Goal: Communication & Community: Answer question/provide support

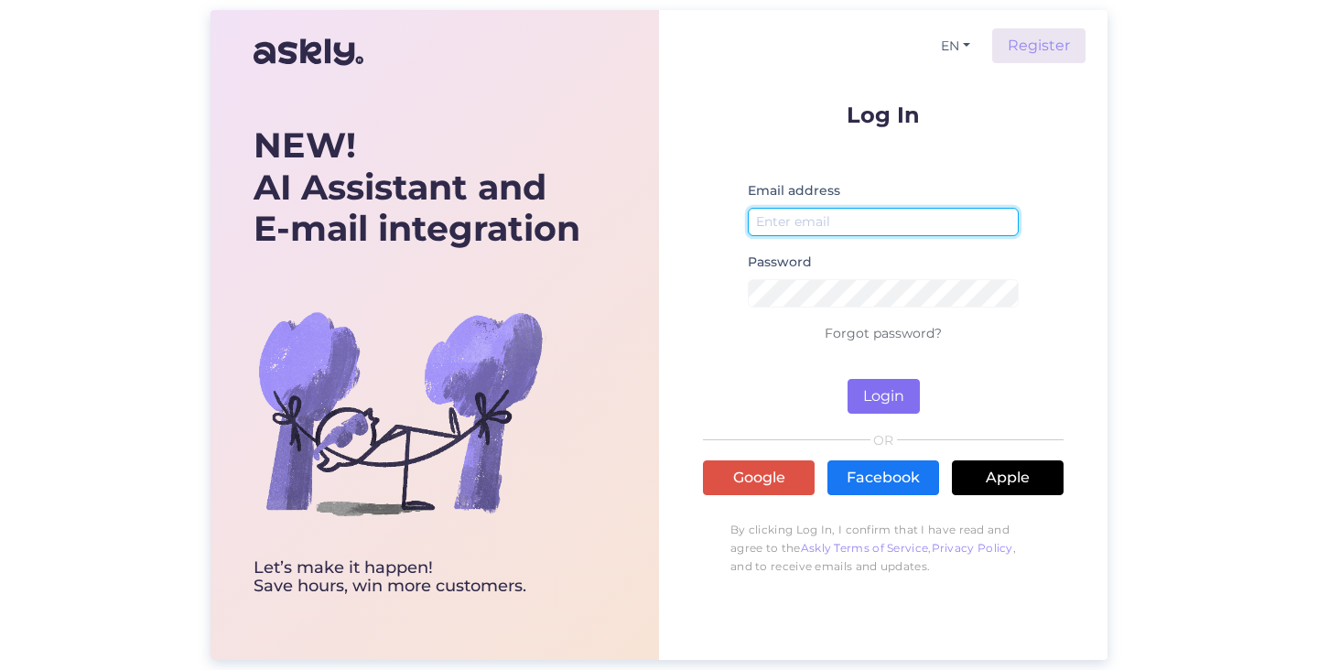
type input "[EMAIL_ADDRESS][DOMAIN_NAME]"
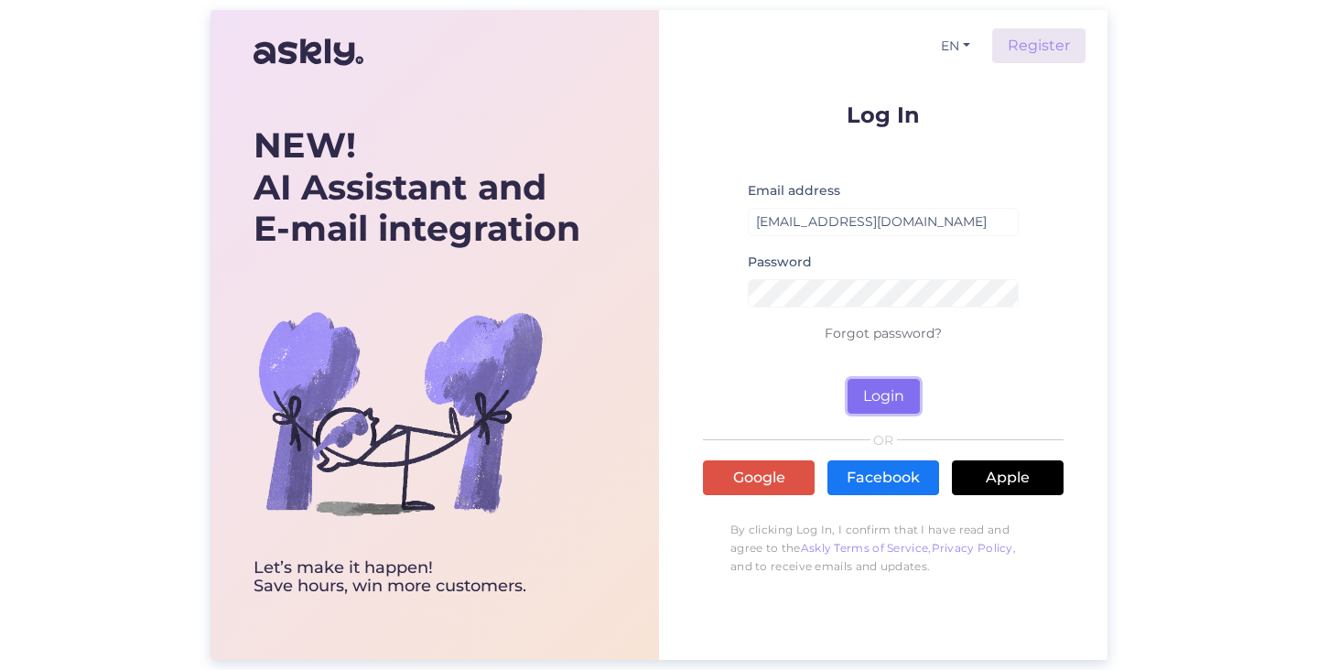
click at [876, 390] on button "Login" at bounding box center [884, 396] width 72 height 35
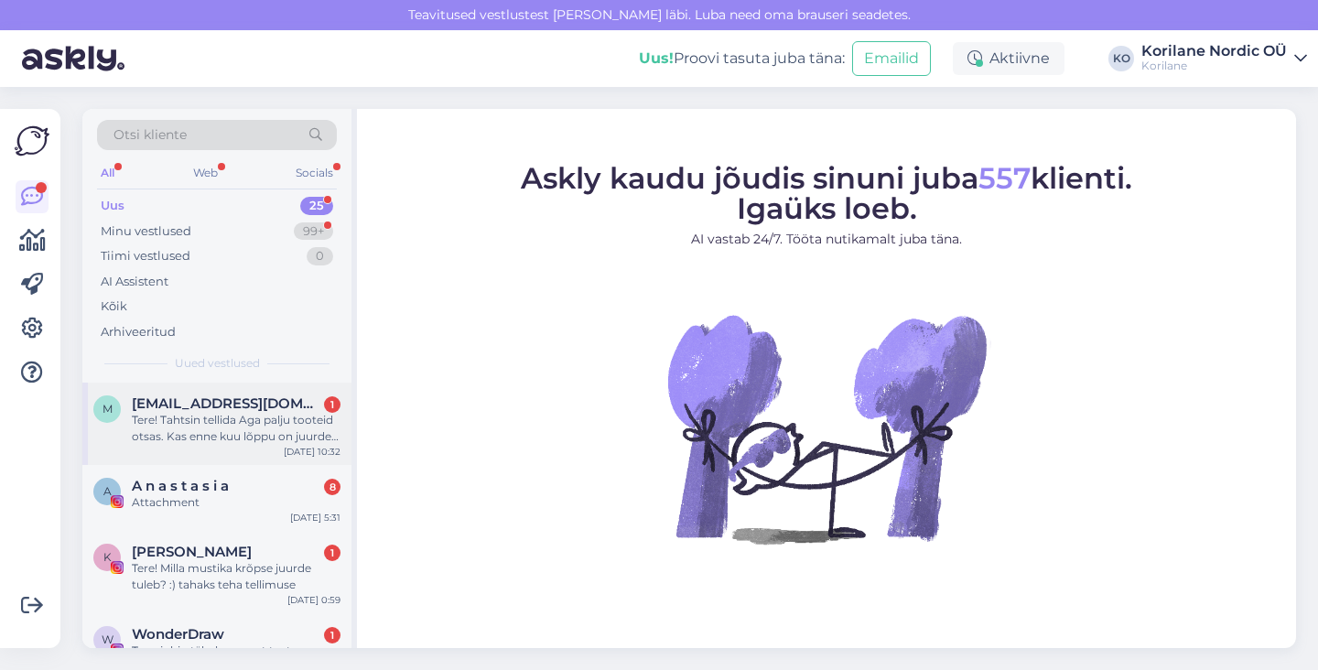
click at [229, 418] on div "Tere! Tahtsin tellida Aga palju tooteid otsas. Kas enne kuu lõppu on juurde tul…" at bounding box center [236, 428] width 209 height 33
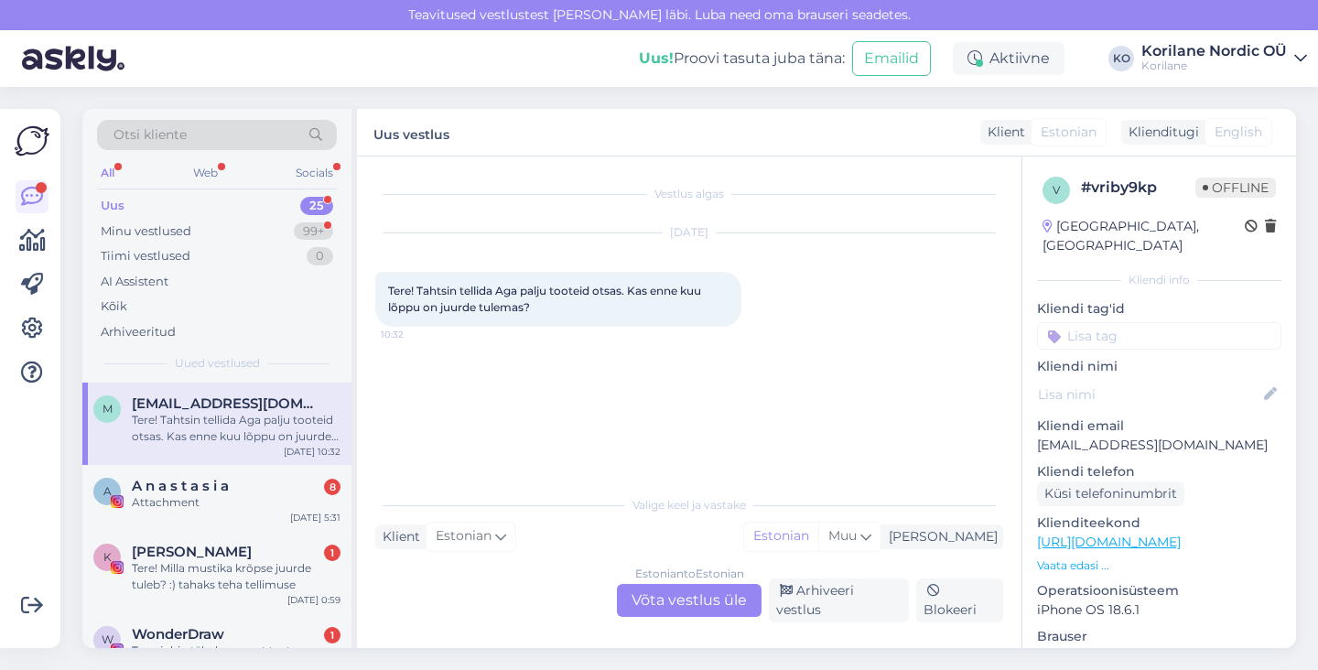
click at [644, 599] on div "Estonian to Estonian Võta vestlus üle" at bounding box center [689, 600] width 145 height 33
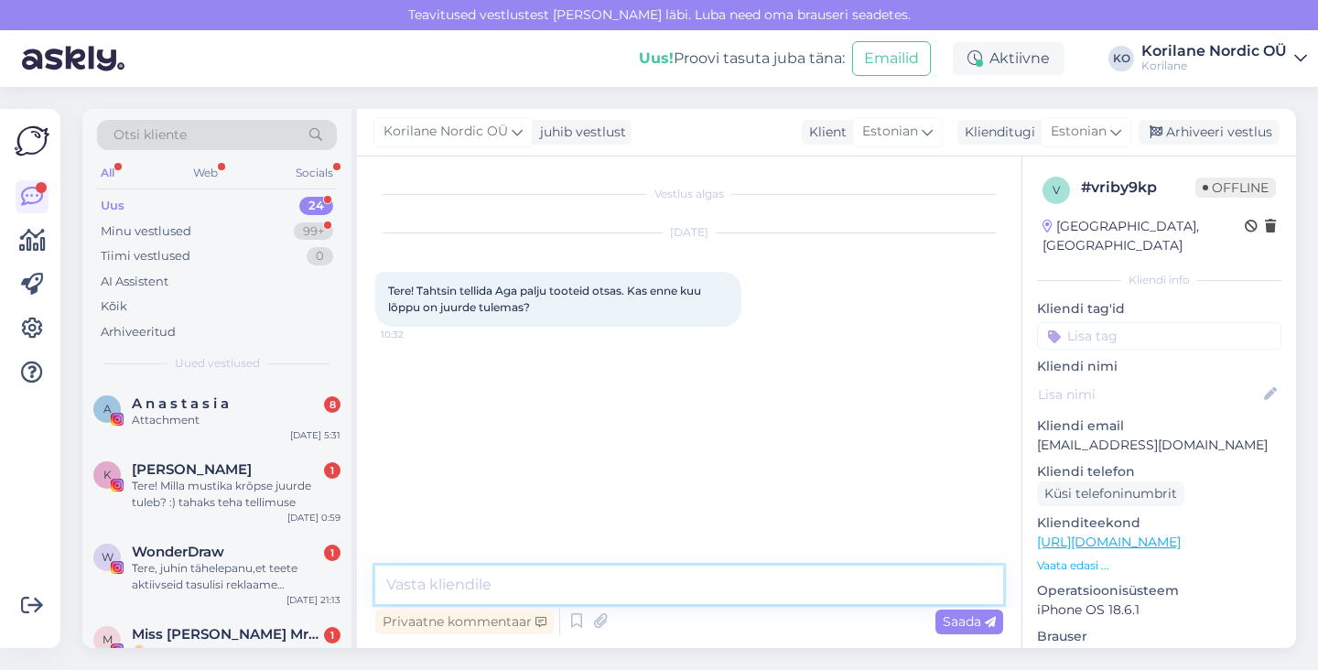
click at [581, 584] on textarea at bounding box center [689, 585] width 628 height 38
click at [423, 583] on textarea "Tere! Millist toodet silmas" at bounding box center [689, 585] width 628 height 38
click at [727, 581] on textarea "Tere! Aitäh päringu eest. Millist toodet silmas" at bounding box center [689, 585] width 628 height 38
drag, startPoint x: 572, startPoint y: 586, endPoint x: 835, endPoint y: 590, distance: 262.8
click at [835, 590] on textarea "Tere! Aitäh päringu eest. Millist toodet silmas peate?" at bounding box center [689, 585] width 628 height 38
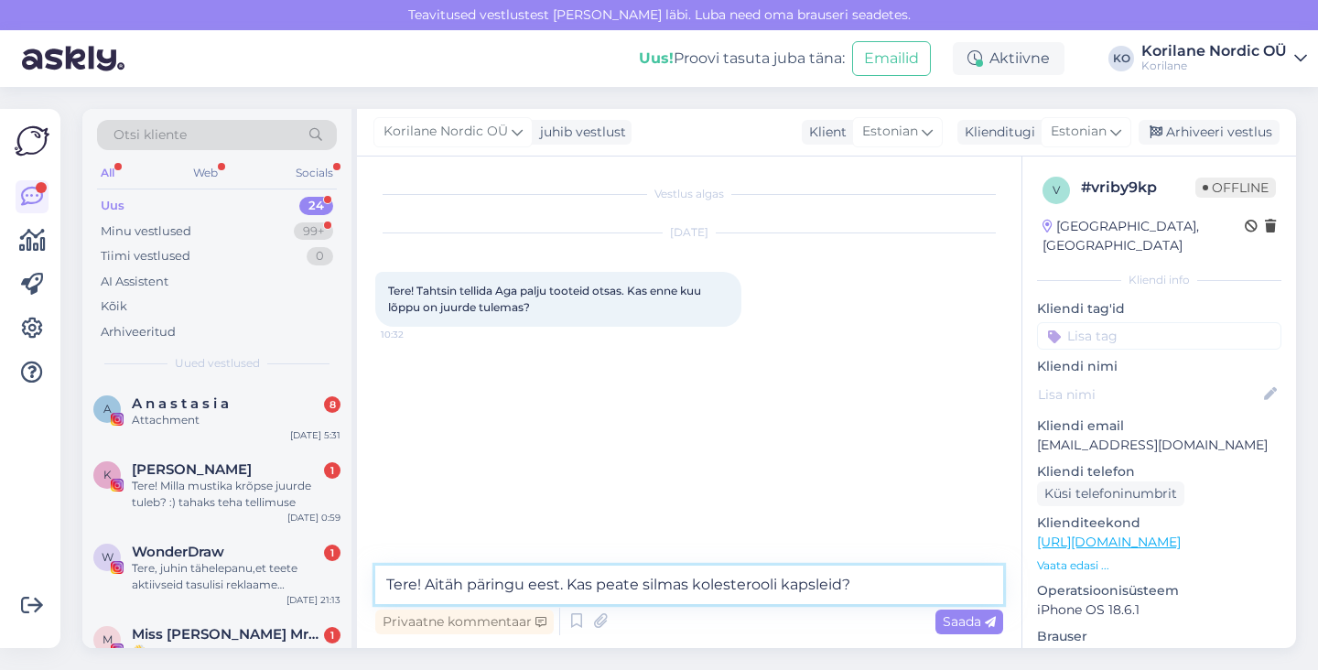
type textarea "Tere! Aitäh päringu eest. Kas peate silmas kolesterooli kapsleid?"
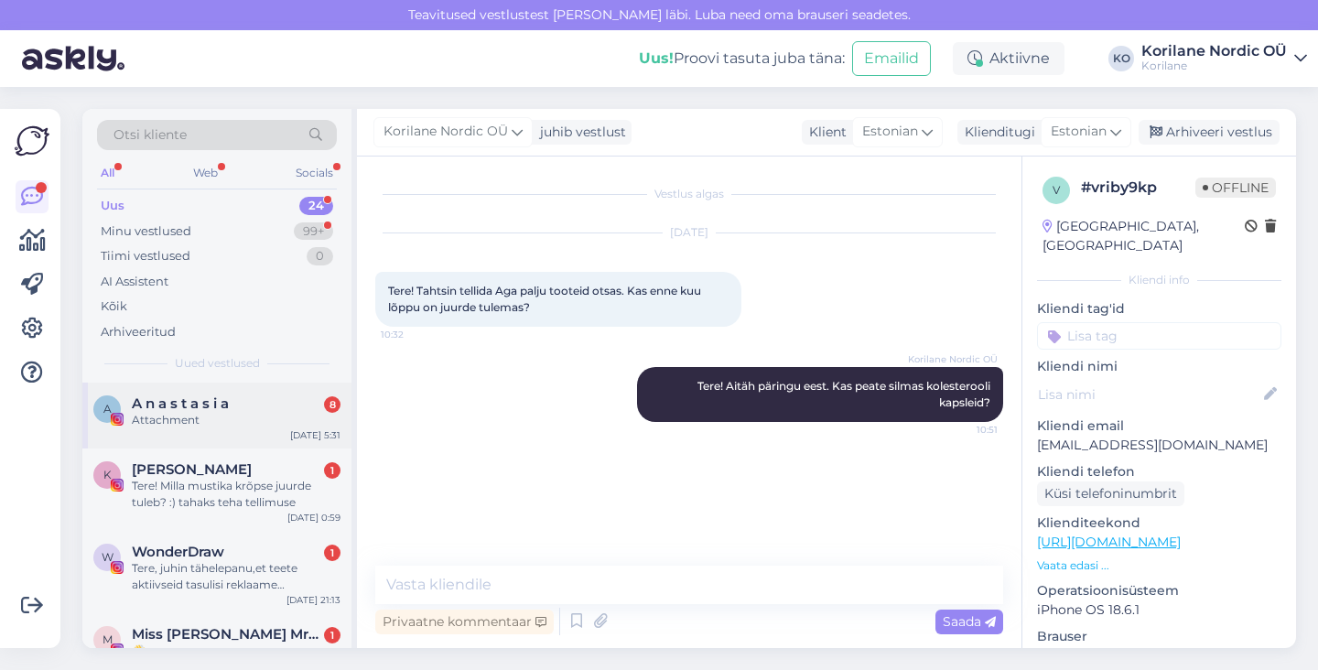
click at [252, 426] on div "Attachment" at bounding box center [236, 420] width 209 height 16
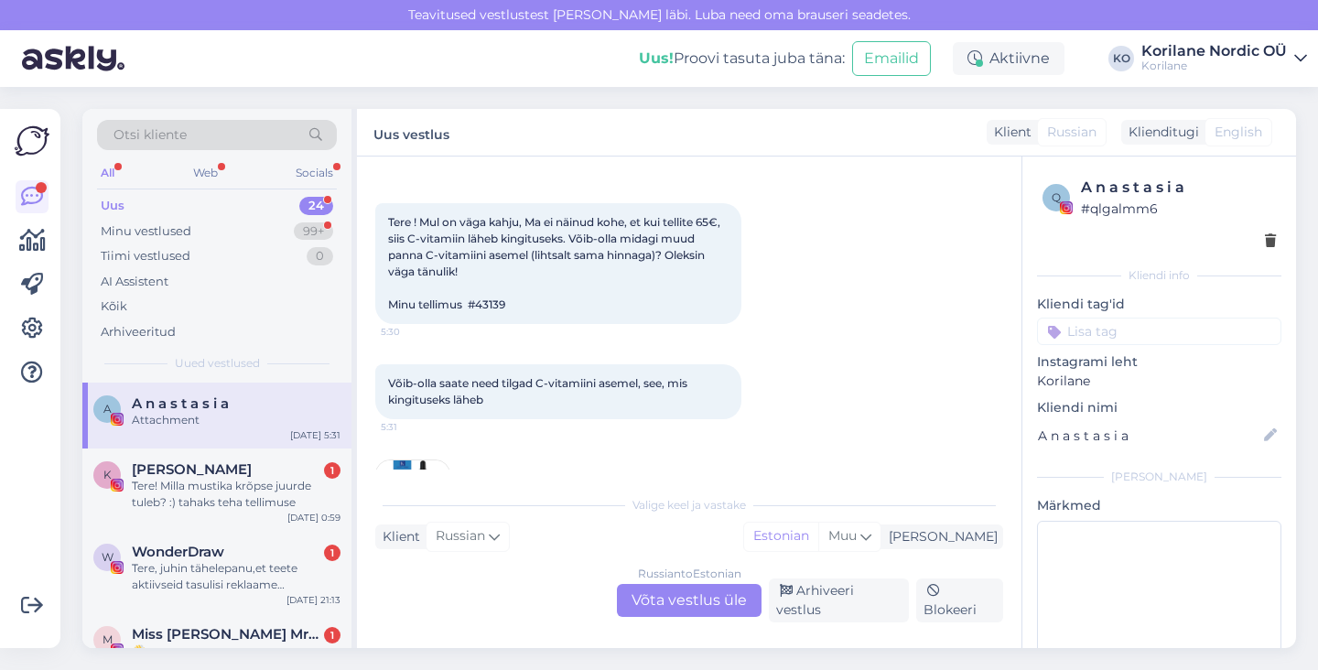
scroll to position [422, 0]
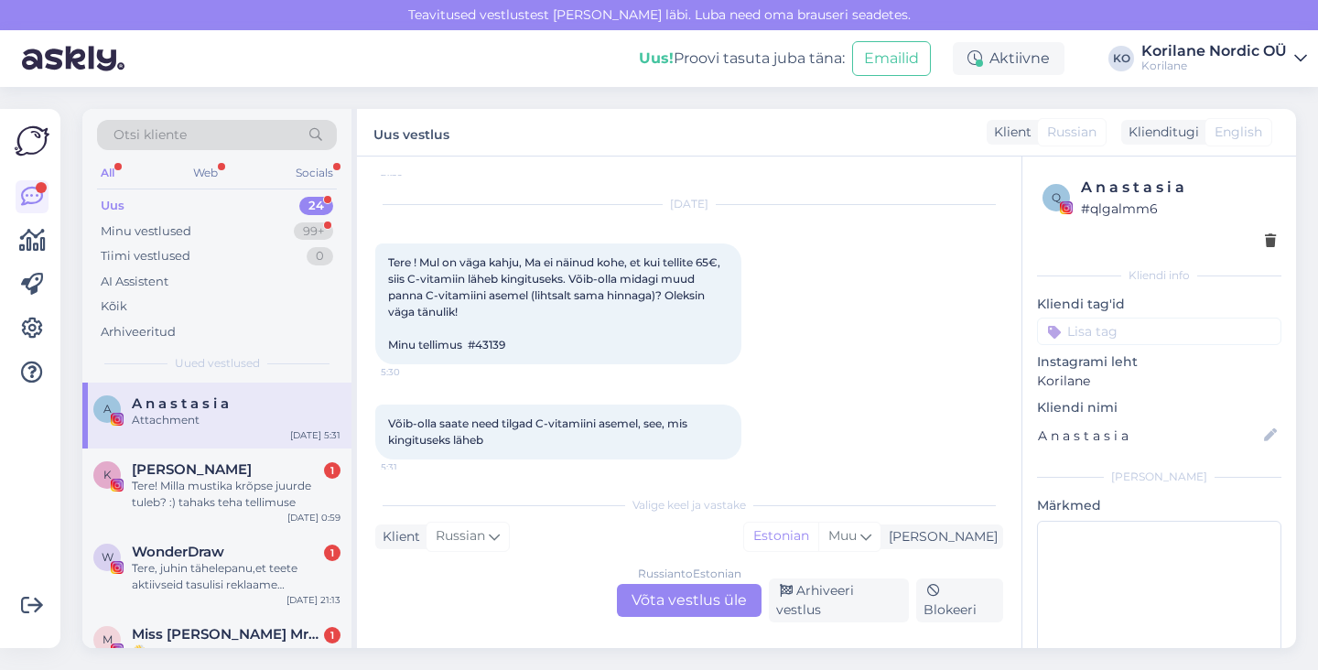
click at [655, 603] on div "Russian to Estonian Võta vestlus üle" at bounding box center [689, 600] width 145 height 33
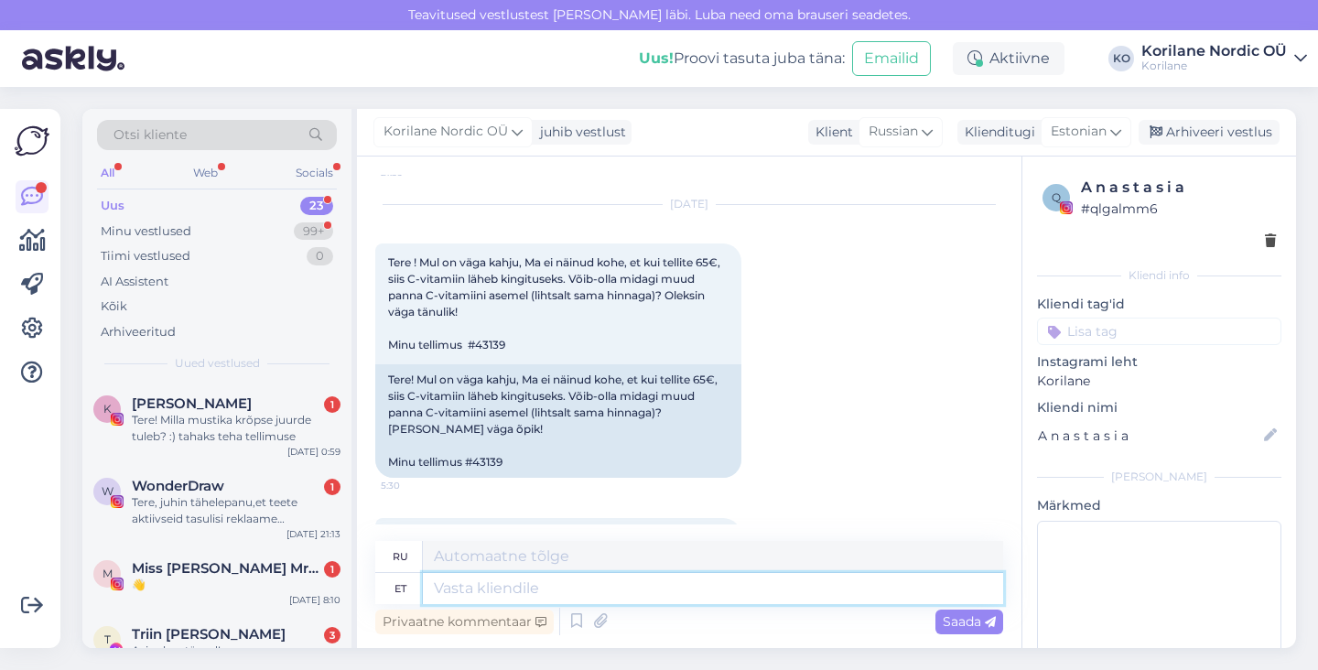
click at [494, 585] on textarea at bounding box center [713, 588] width 581 height 31
click at [934, 133] on div "Russian" at bounding box center [901, 131] width 84 height 29
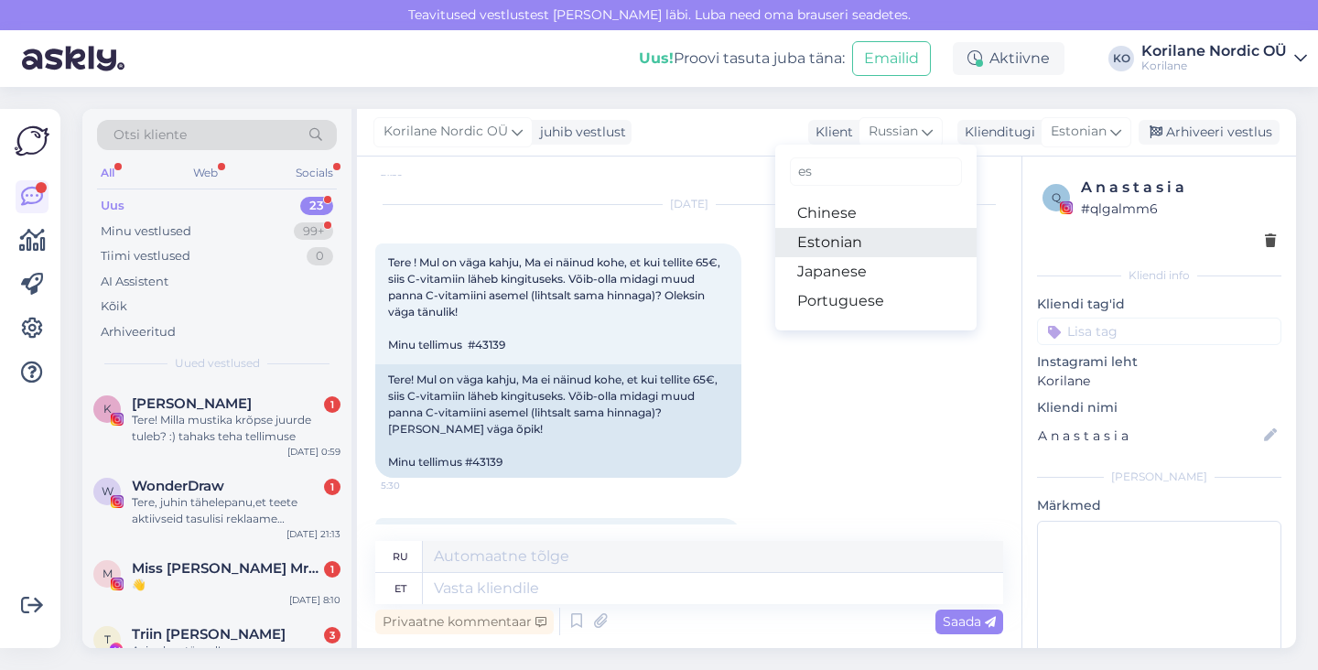
type input "es"
click at [841, 240] on link "Estonian" at bounding box center [876, 242] width 201 height 29
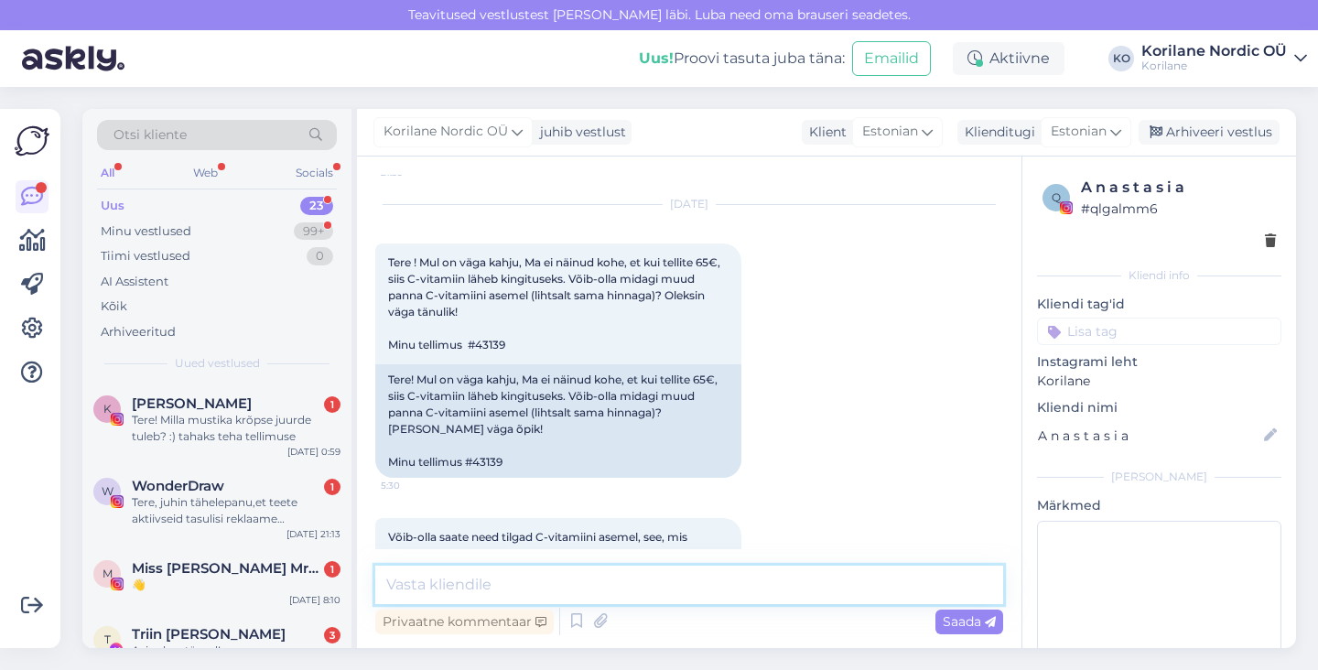
click at [565, 584] on textarea at bounding box center [689, 585] width 628 height 38
drag, startPoint x: 622, startPoint y: 589, endPoint x: 802, endPoint y: 588, distance: 180.4
click at [802, 590] on textarea "Tere! Aitäh, et tegite tellimuse ja tulime Teile vastu." at bounding box center [689, 585] width 628 height 38
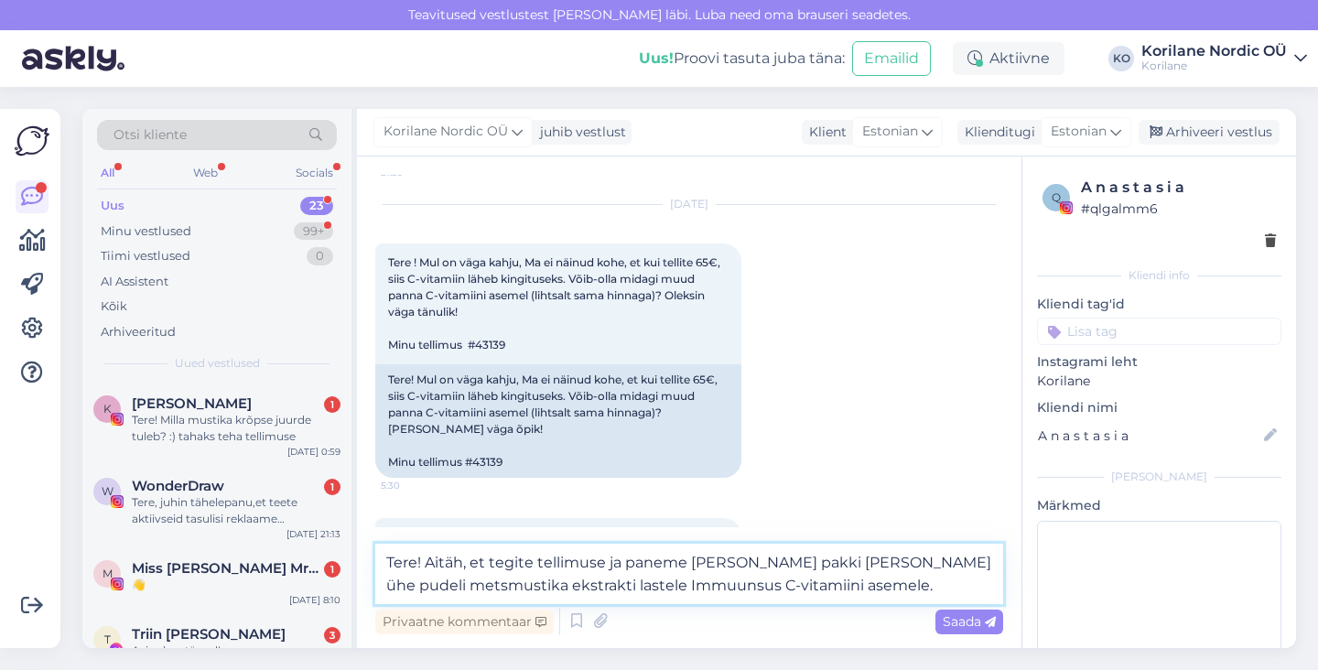
click at [629, 560] on textarea "Tere! Aitäh, et tegite tellimuse ja paneme [PERSON_NAME] pakki [PERSON_NAME] üh…" at bounding box center [689, 574] width 628 height 60
click at [938, 582] on textarea "Tere! Aitäh, et tegite tellimuse ja muidugi tuleme vastu. Paneme Teie pakki [PE…" at bounding box center [689, 574] width 628 height 60
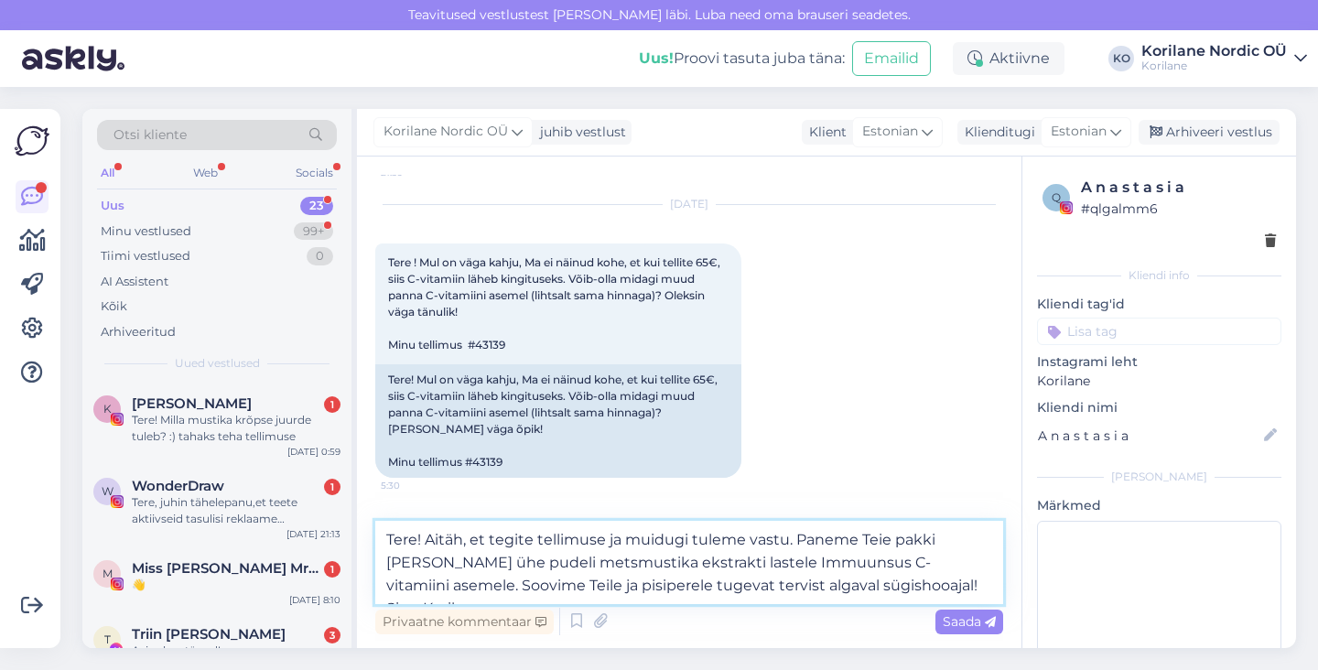
type textarea "Tere! Aitäh, et tegite tellimuse ja muidugi tuleme vastu. Paneme Teie pakki [PE…"
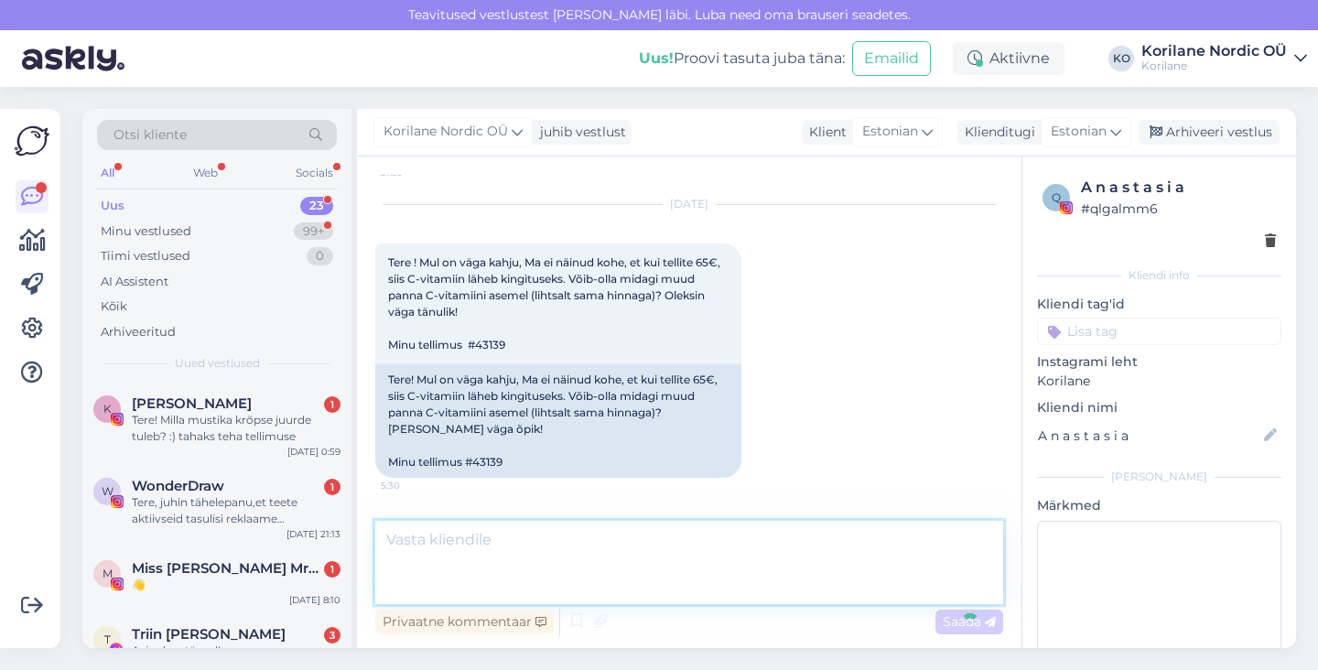
scroll to position [774, 0]
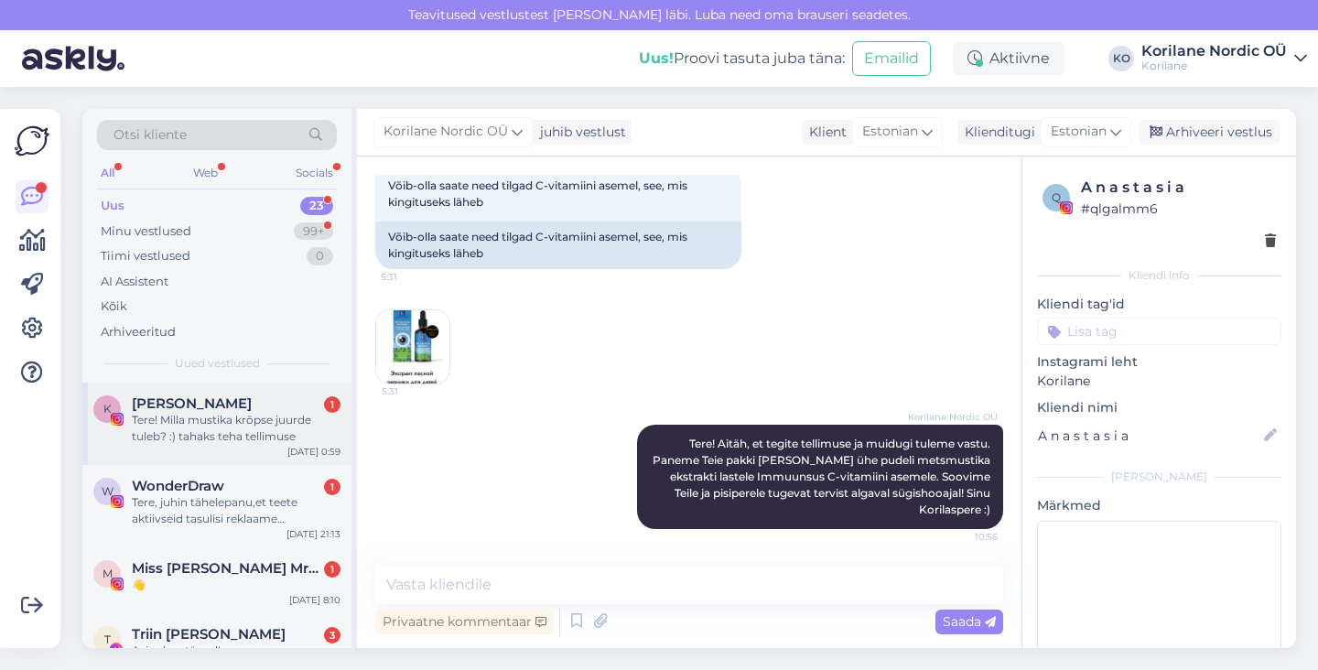
click at [246, 421] on div "Tere! Milla mustika krõpse juurde tuleb? :) tahaks teha tellimuse" at bounding box center [236, 428] width 209 height 33
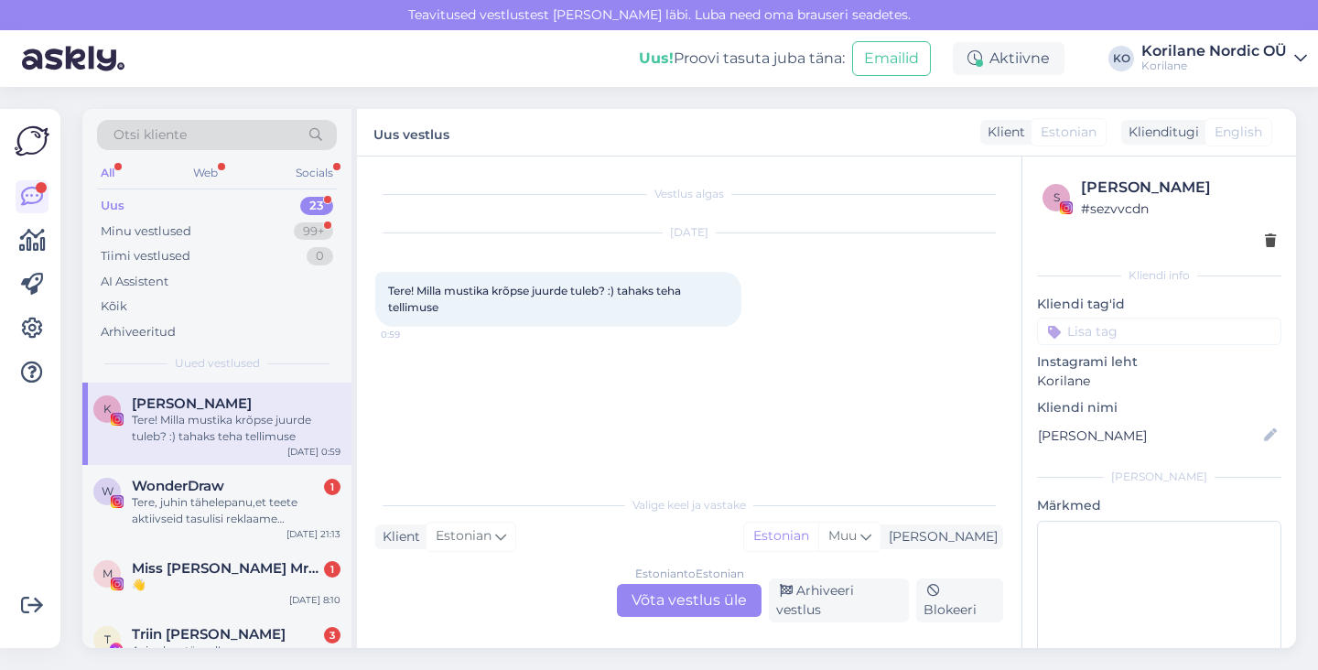
click at [645, 591] on div "Estonian to Estonian Võta vestlus üle" at bounding box center [689, 600] width 145 height 33
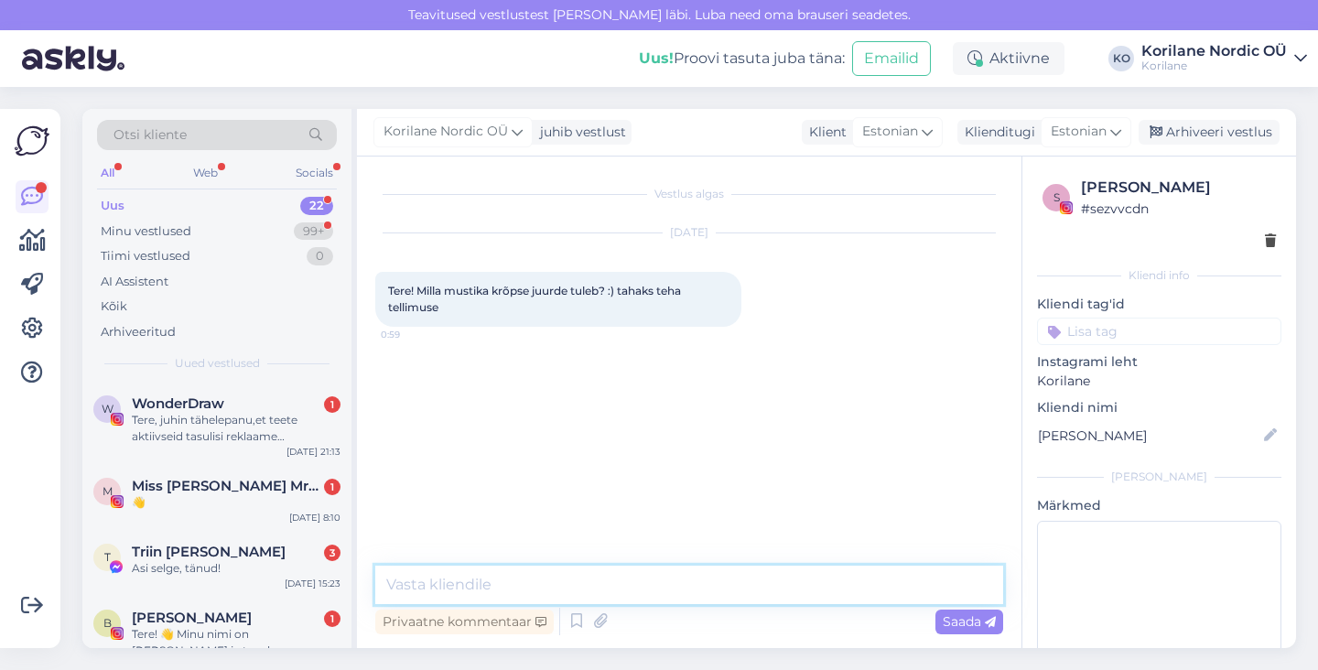
click at [602, 581] on textarea at bounding box center [689, 585] width 628 height 38
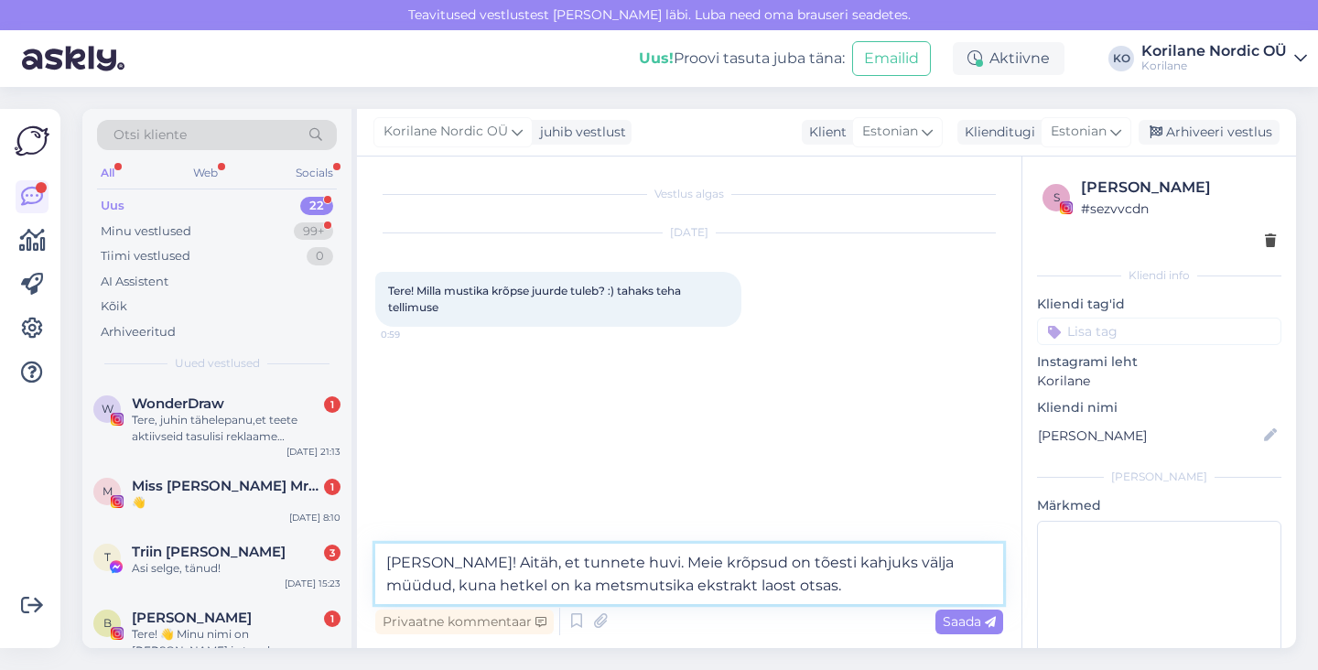
click at [708, 585] on textarea "[PERSON_NAME]! Aitäh, et tunnete huvi. Meie krõpsud on tõesti kahjuks välja müü…" at bounding box center [689, 574] width 628 height 60
click at [822, 586] on textarea "[PERSON_NAME]! Aitäh, et tunnete huvi. Meie krõpsud on tõesti kahjuks välja müü…" at bounding box center [689, 574] width 628 height 60
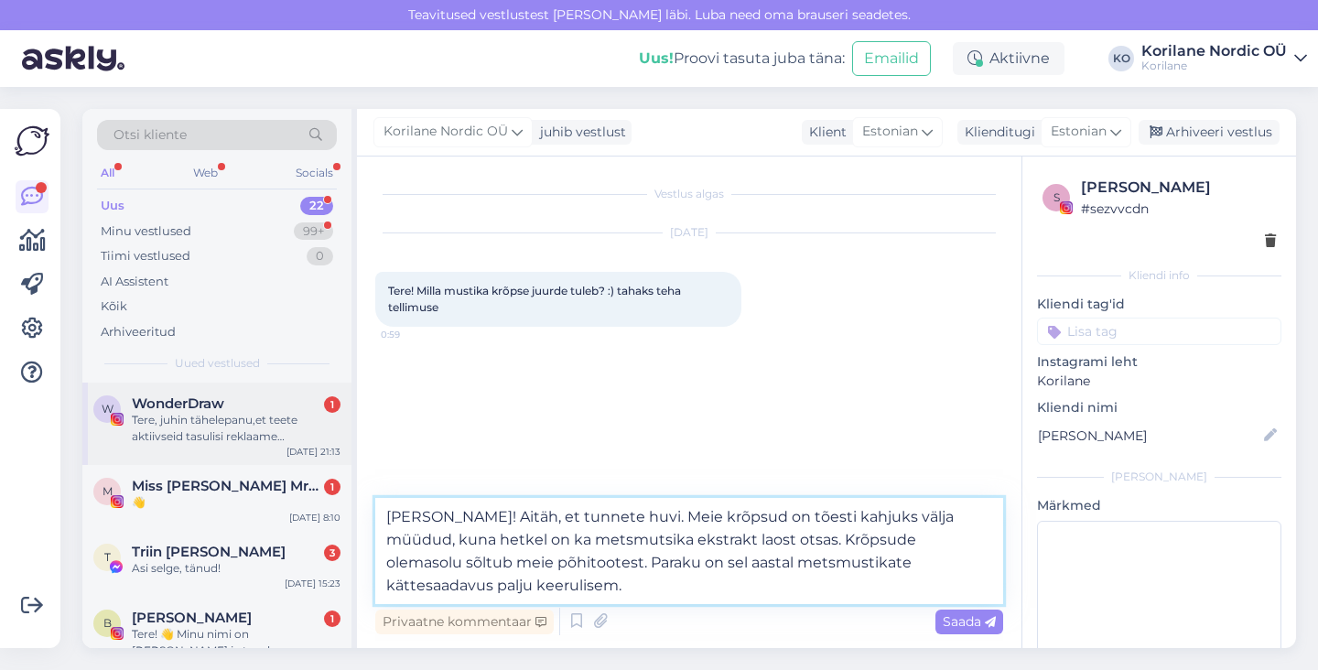
drag, startPoint x: 650, startPoint y: 594, endPoint x: 347, endPoint y: 455, distance: 333.5
click at [347, 455] on div "Otsi kliente All Web Socials Uus 22 Minu vestlused 99+ Tiimi vestlused 0 AI Ass…" at bounding box center [689, 378] width 1214 height 539
click at [640, 516] on textarea "[PERSON_NAME]! Aitäh, et tunnete huvi. Meie krõpsud on tõesti kahjuks välja müü…" at bounding box center [689, 551] width 628 height 106
drag, startPoint x: 506, startPoint y: 579, endPoint x: 469, endPoint y: 521, distance: 68.8
click at [469, 521] on textarea "[PERSON_NAME]! Aitäh, et tunnete huvi. Meie krõpsud on tõesti kahjuks välja müü…" at bounding box center [689, 551] width 628 height 106
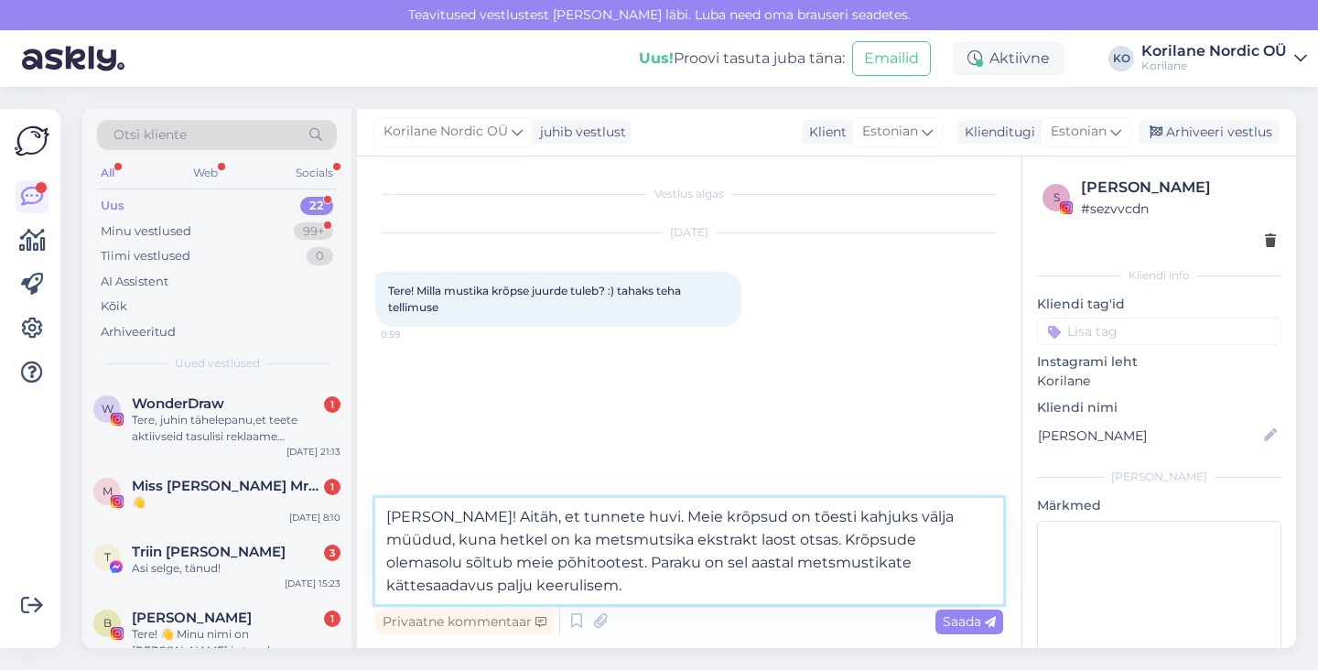
paste textarea "huvi tundmast. Meie krõpsud on hetkel kahjuks otsas, kuna sõltuvad otseselt met…"
click at [609, 539] on textarea "[PERSON_NAME]! Aitäh huvi tundmast. Meie krõpsud on hetkel kahjuks otsas, kuna …" at bounding box center [689, 551] width 628 height 106
click at [722, 544] on textarea "[PERSON_NAME]! Aitäh huvi tundmast. Meie krõpsud on hetkel kahjuks otsas, kuna …" at bounding box center [689, 551] width 628 height 106
click at [604, 586] on textarea "[PERSON_NAME]! Aitäh huvi tundmast. Meie krõpsud on hetkel kahjuks otsas, kuna …" at bounding box center [689, 551] width 628 height 106
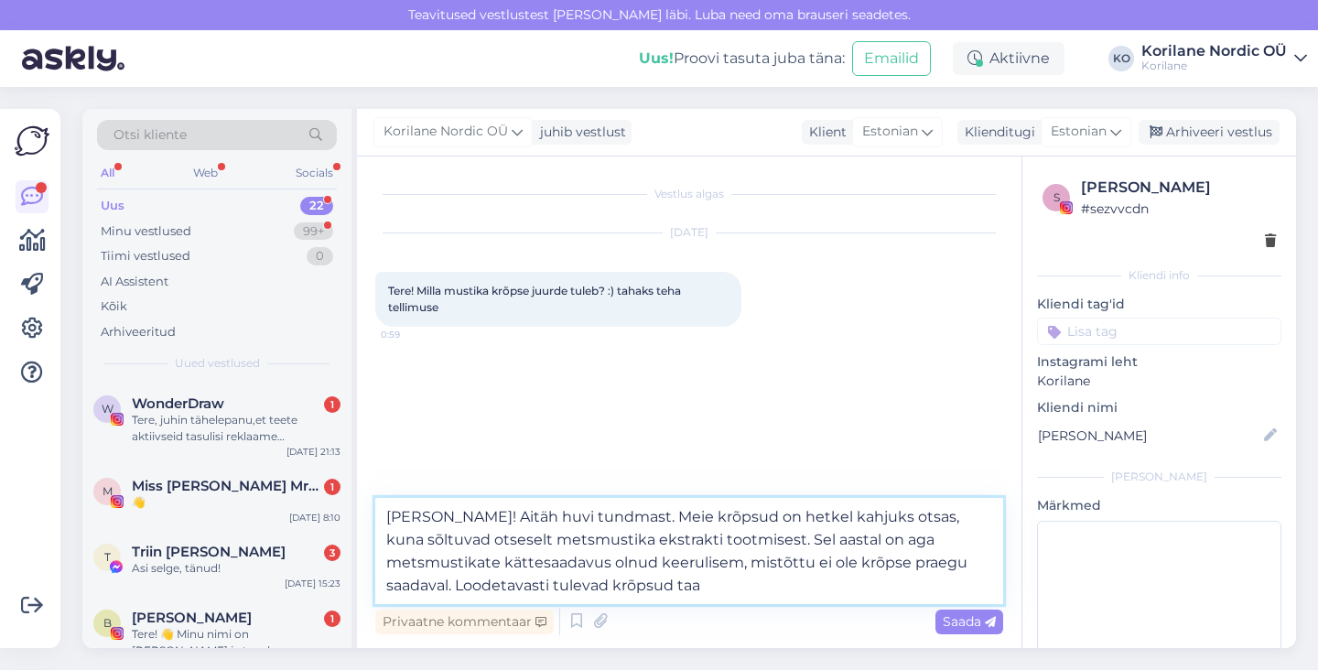
drag, startPoint x: 611, startPoint y: 588, endPoint x: 742, endPoint y: 580, distance: 131.2
click at [742, 580] on textarea "[PERSON_NAME]! Aitäh huvi tundmast. Meie krõpsud on hetkel kahjuks otsas, kuna …" at bounding box center [689, 551] width 628 height 106
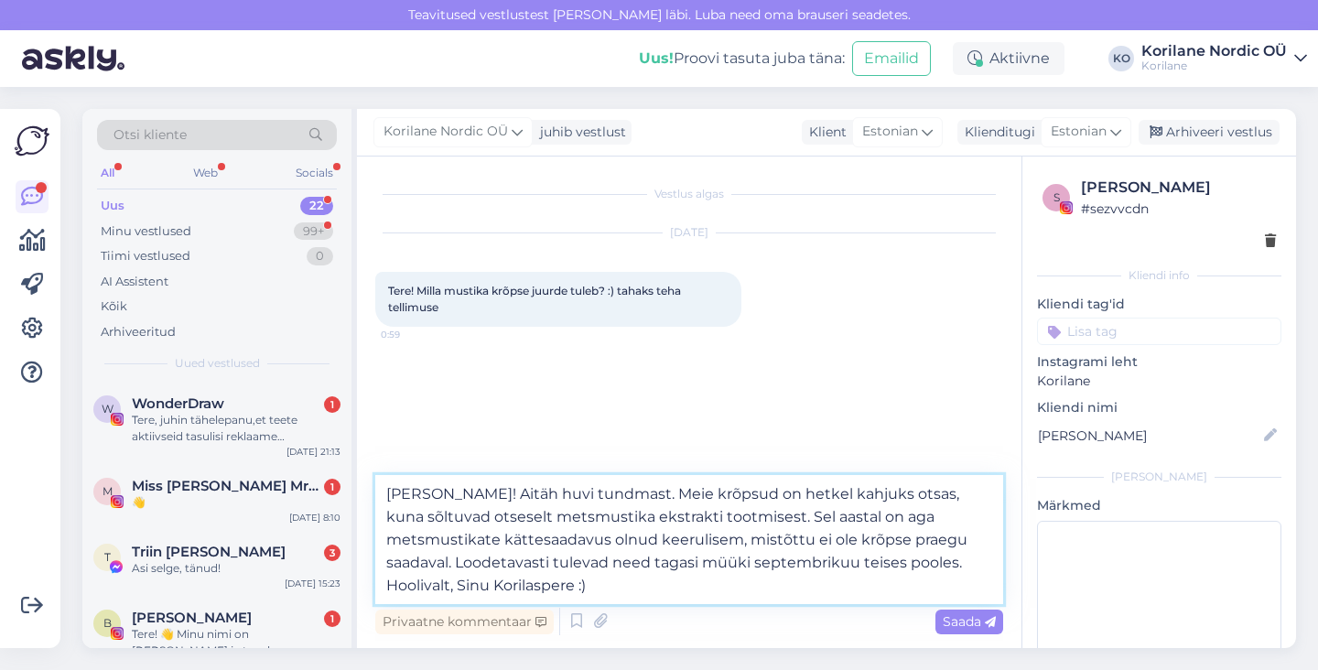
click at [564, 588] on textarea "[PERSON_NAME]! Aitäh huvi tundmast. Meie krõpsud on hetkel kahjuks otsas, kuna …" at bounding box center [689, 539] width 628 height 129
type textarea "[PERSON_NAME]! Aitäh huvi tundmast. Meie krõpsud on hetkel kahjuks otsas, kuna …"
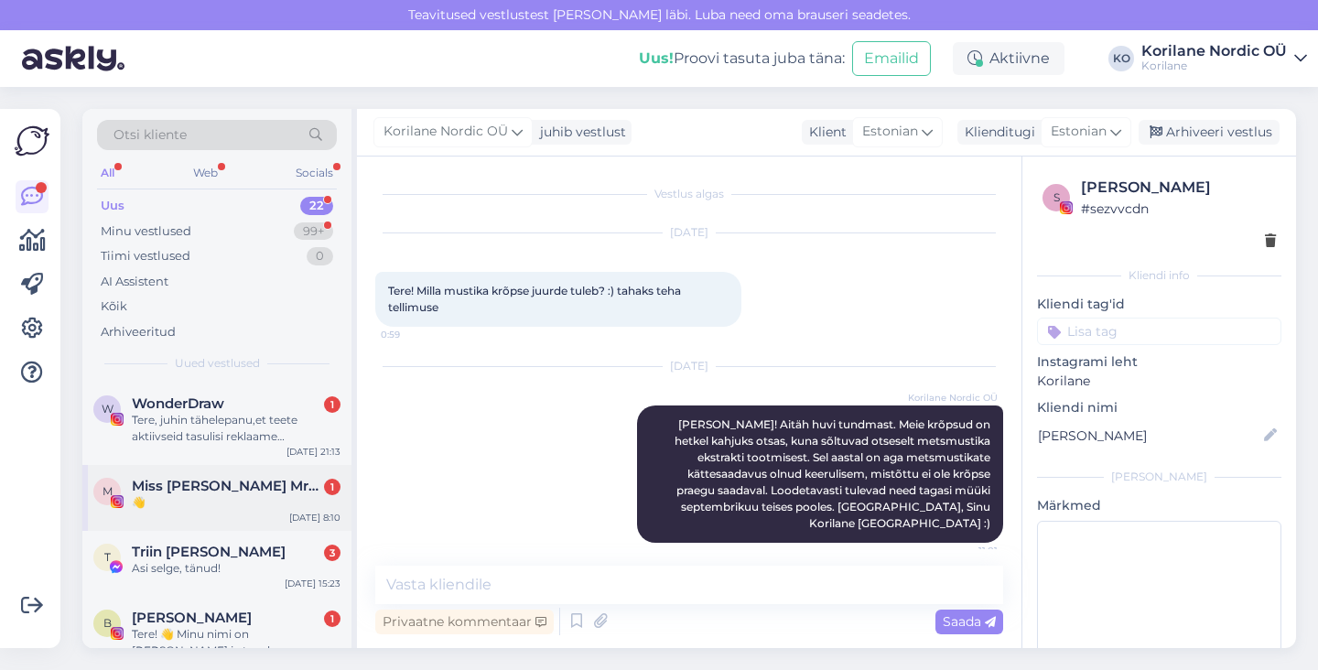
click at [179, 502] on div "👋" at bounding box center [236, 502] width 209 height 16
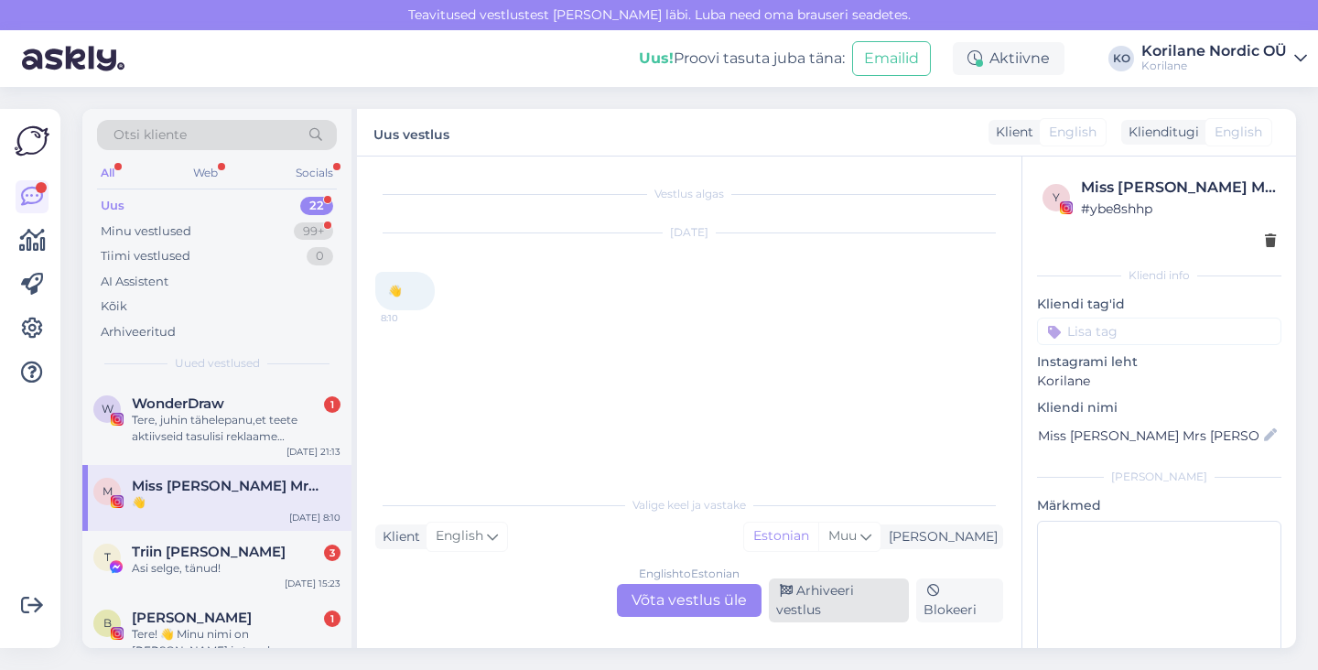
click at [876, 605] on div "Arhiveeri vestlus" at bounding box center [839, 601] width 140 height 44
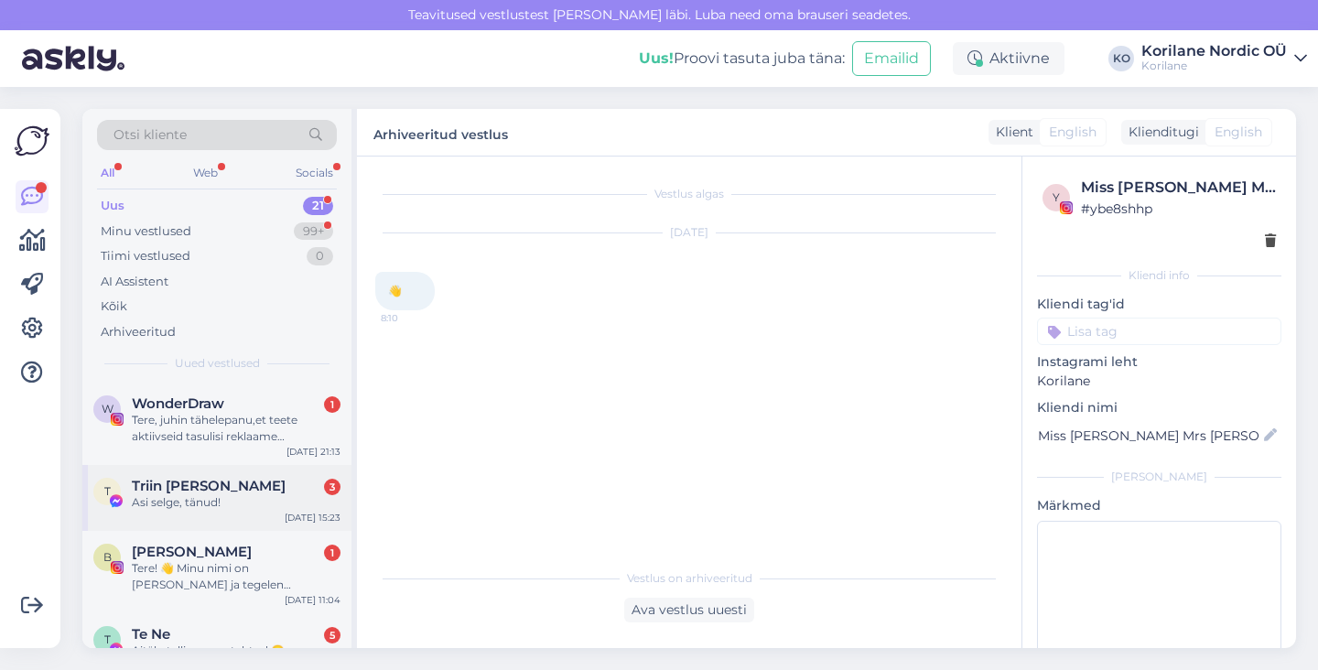
click at [232, 509] on div "Asi selge, tänud!" at bounding box center [236, 502] width 209 height 16
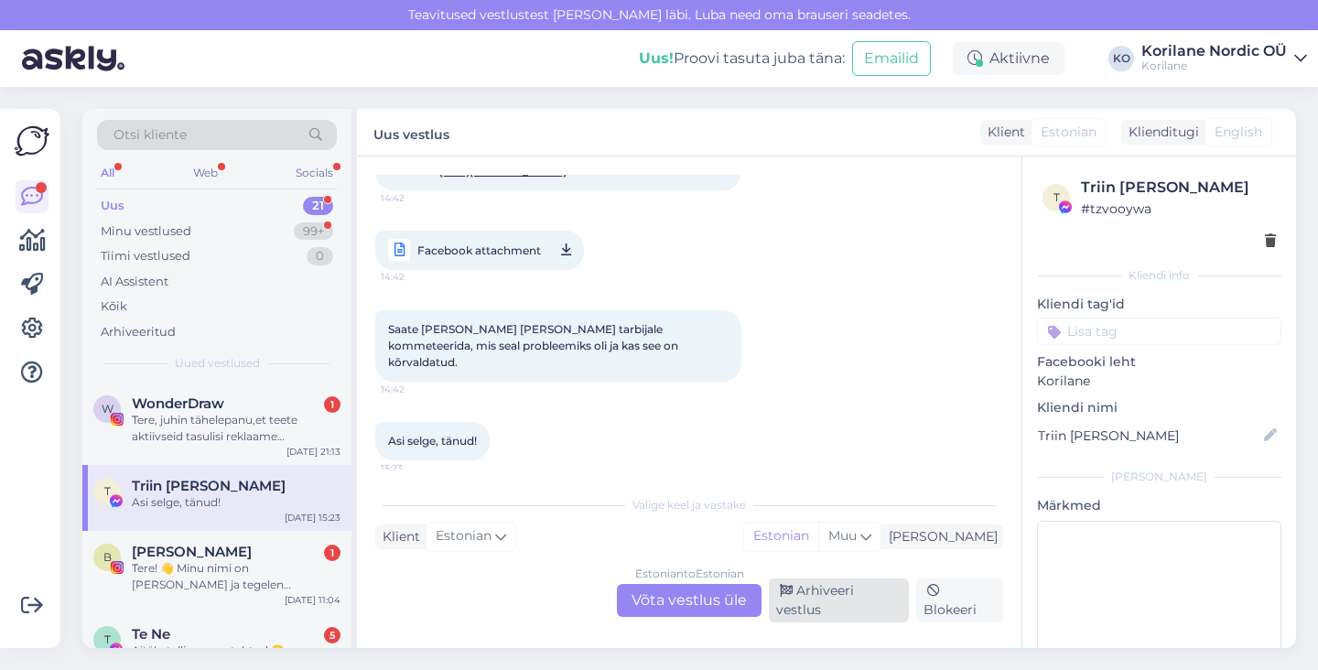
click at [821, 605] on div "Arhiveeri vestlus" at bounding box center [839, 601] width 140 height 44
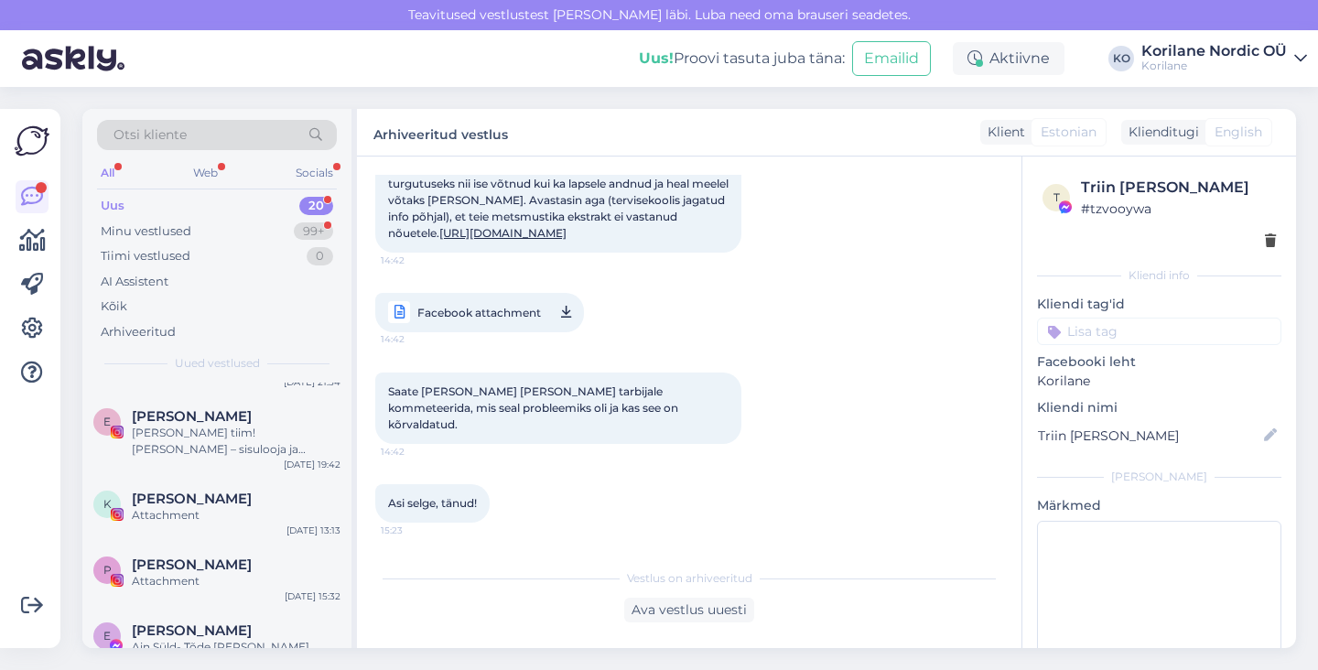
scroll to position [0, 0]
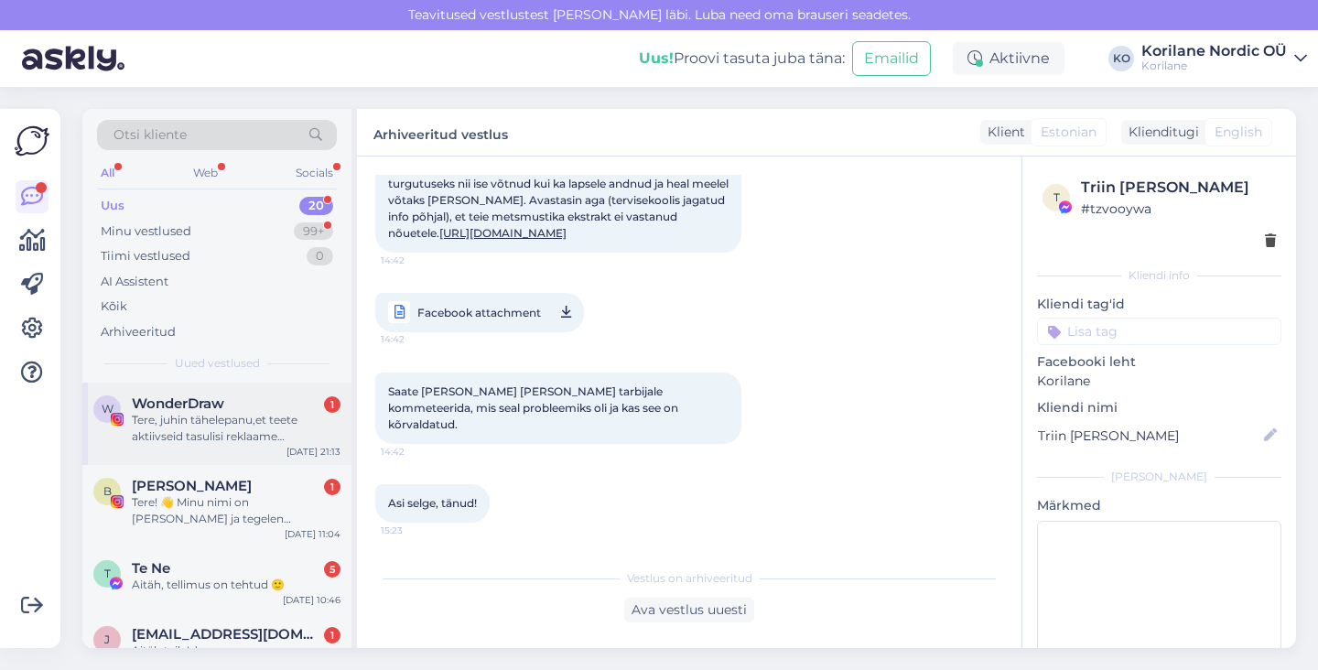
click at [224, 422] on div "Tere, juhin tähelepanu,et teete aktiivseid tasulisi reklaame tootele,mis on väl…" at bounding box center [236, 428] width 209 height 33
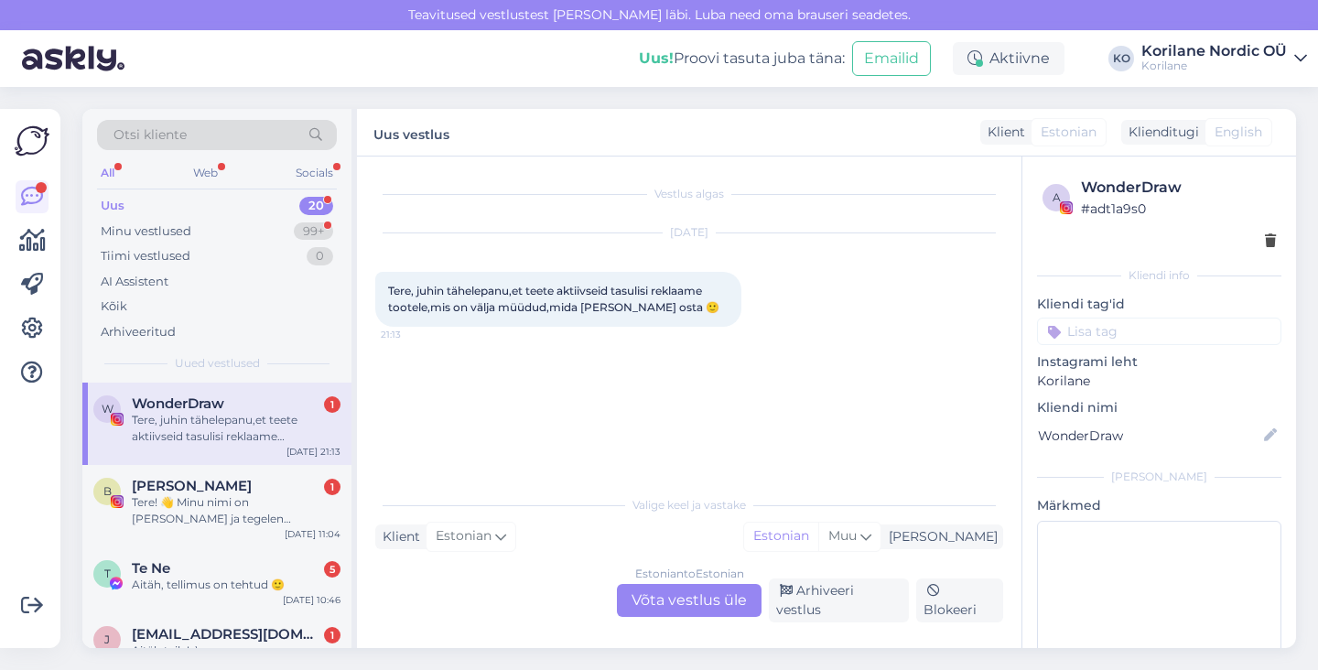
click at [688, 602] on div "Estonian to Estonian Võta vestlus üle" at bounding box center [689, 600] width 145 height 33
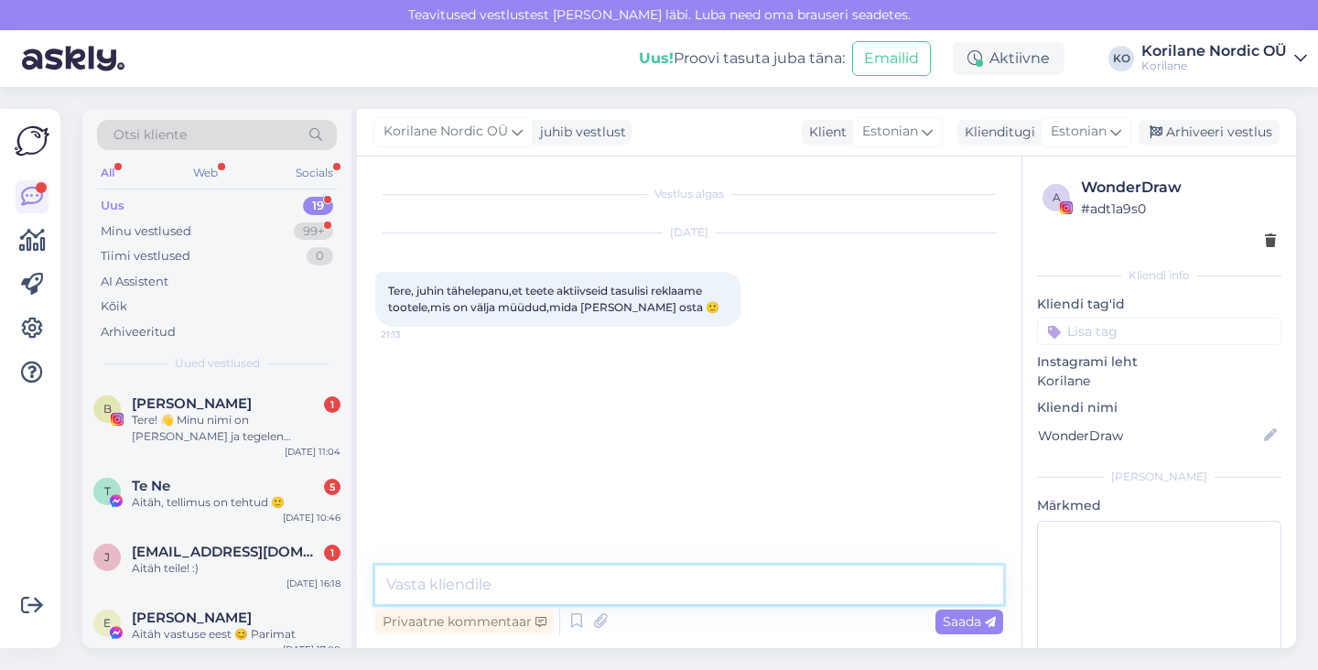
click at [597, 587] on textarea at bounding box center [689, 585] width 628 height 38
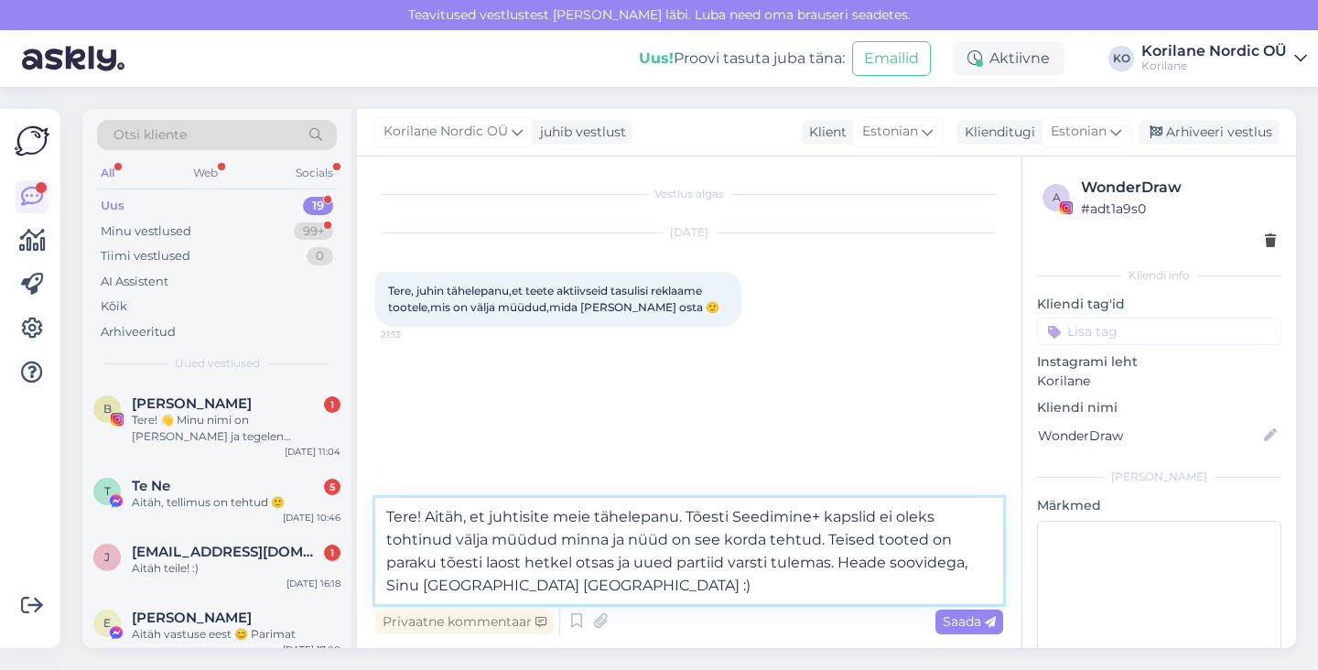
drag, startPoint x: 757, startPoint y: 575, endPoint x: 461, endPoint y: 586, distance: 296.0
click at [461, 586] on textarea "Tere! Aitäh, et juhtisite meie tähelepanu. Tõesti Seedimine+ kapslid ei oleks t…" at bounding box center [689, 551] width 628 height 106
click at [972, 564] on textarea "Tere! Aitäh, et juhtisite meie tähelepanu. Tõesti Seedimine+ kapslid ei oleks t…" at bounding box center [689, 551] width 628 height 106
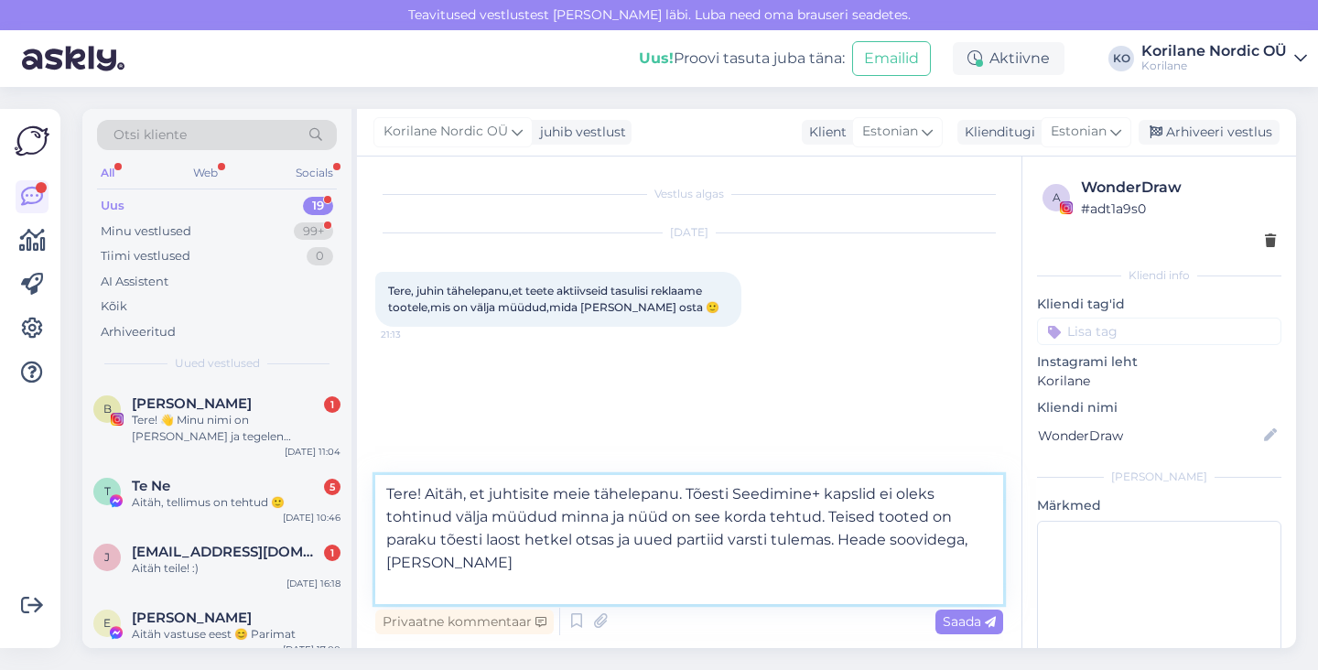
click at [387, 587] on textarea "Tere! Aitäh, et juhtisite meie tähelepanu. Tõesti Seedimine+ kapslid ei oleks t…" at bounding box center [689, 539] width 628 height 129
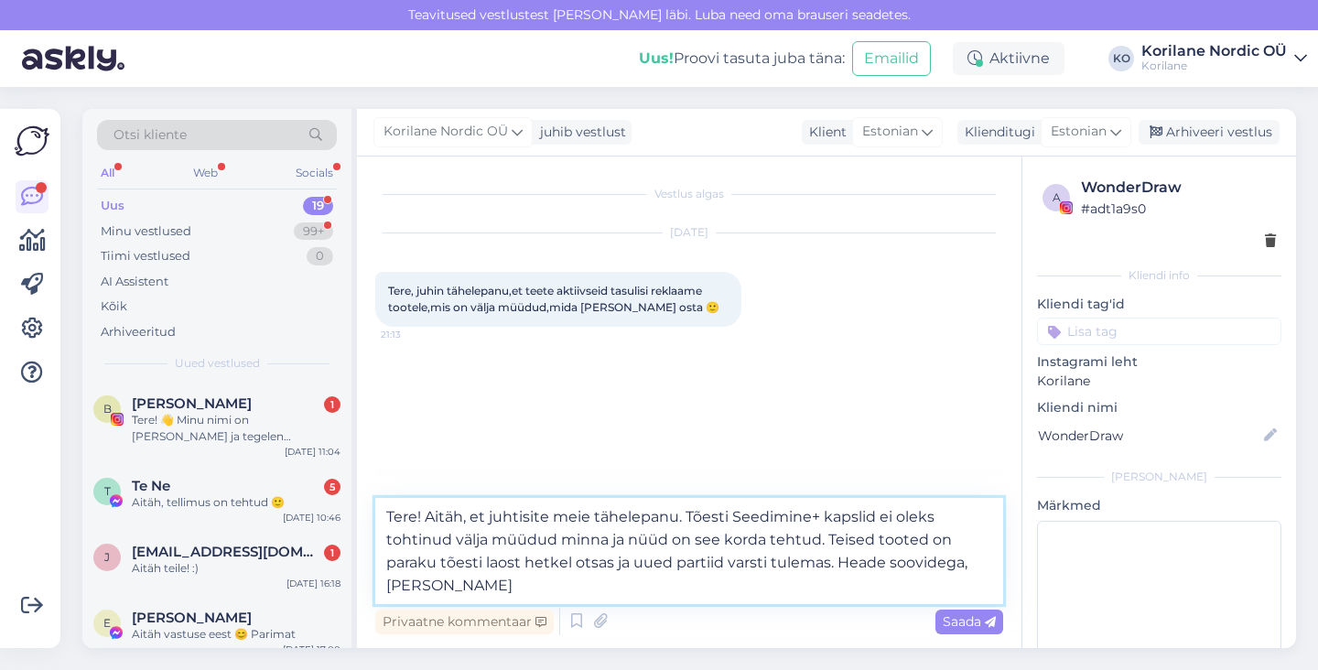
click at [562, 586] on textarea "Tere! Aitäh, et juhtisite meie tähelepanu. Tõesti Seedimine+ kapslid ei oleks t…" at bounding box center [689, 551] width 628 height 106
click at [425, 513] on textarea "Tere! Aitäh, et juhtisite meie tähelepanu. Tõesti Seedimine+ kapslid ei oleks t…" at bounding box center [689, 551] width 628 height 106
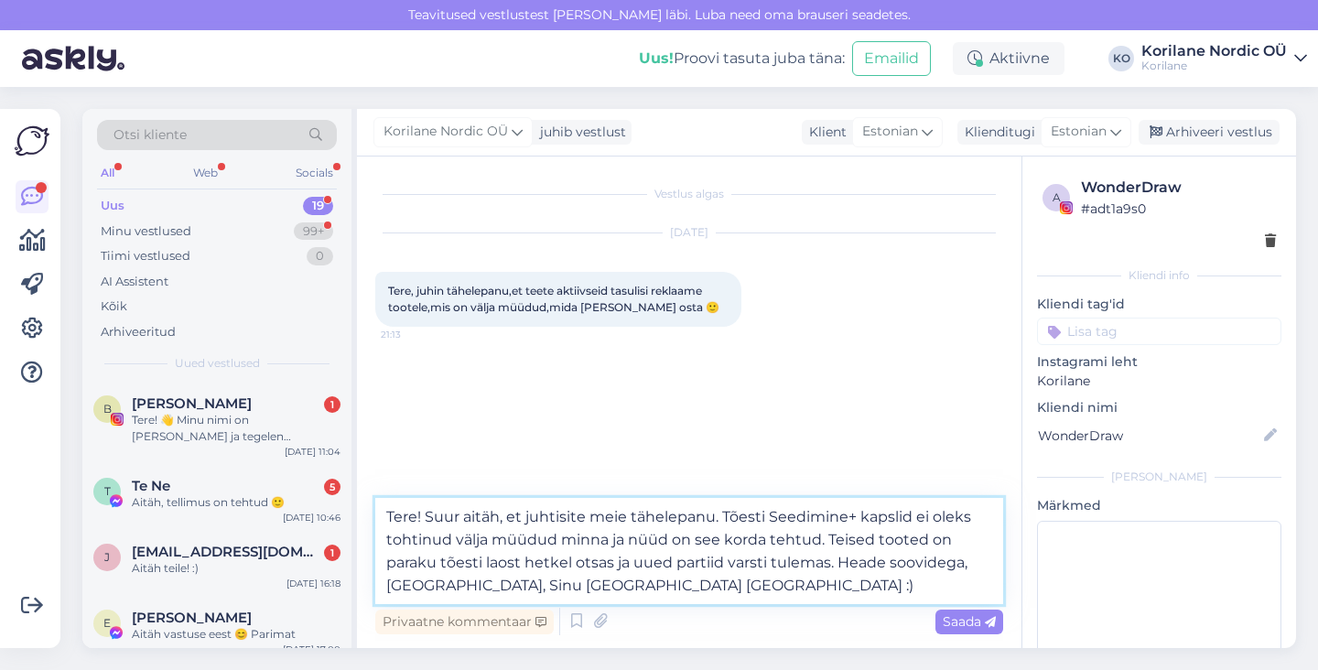
click at [735, 602] on textarea "Tere! Suur aitäh, et juhtisite meie tähelepanu. Tõesti Seedimine+ kapslid ei ol…" at bounding box center [689, 551] width 628 height 106
click at [794, 537] on textarea "Tere! Suur aitäh, et juhtisite meie tähelepanu. Tõesti Seedimine+ kapslid ei ol…" at bounding box center [689, 551] width 628 height 106
drag, startPoint x: 724, startPoint y: 537, endPoint x: 819, endPoint y: 537, distance: 94.3
click at [819, 537] on textarea "Tere! Suur aitäh, et juhtisite meie tähelepanu. Tõesti Seedimine+ kapslid ei ol…" at bounding box center [689, 551] width 628 height 106
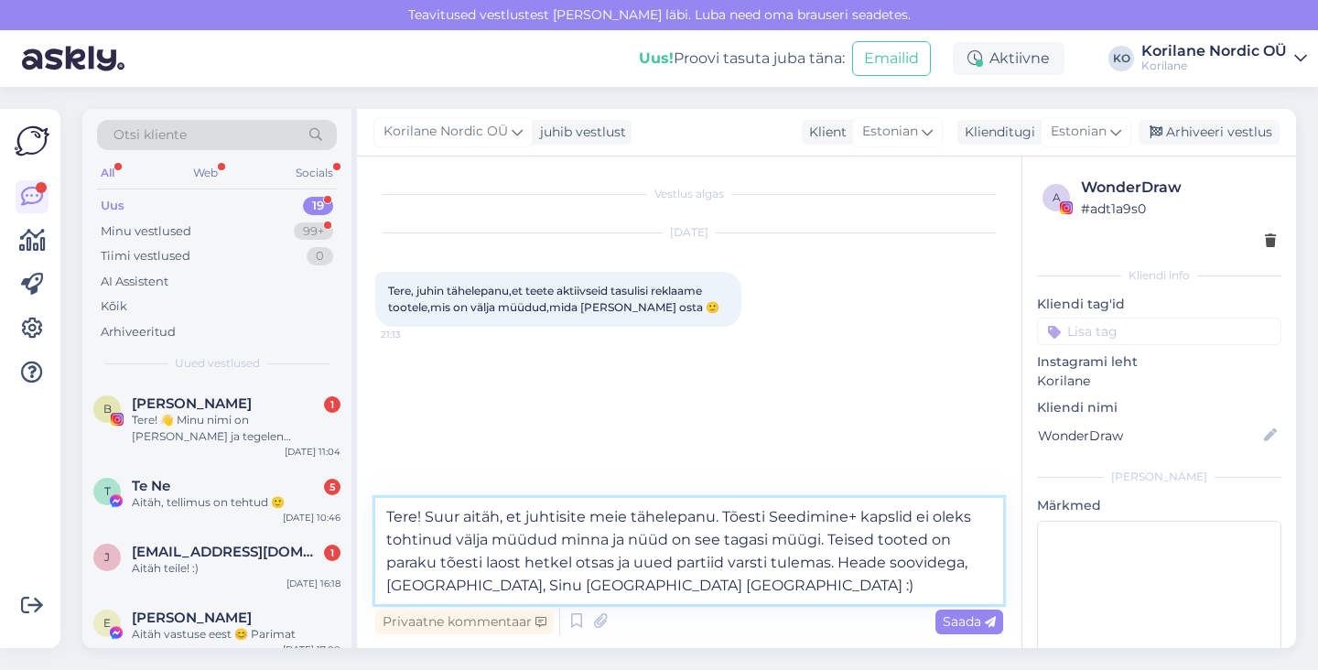
type textarea "Tere! Suur aitäh, et juhtisite meie tähelepanu. Tõesti Seedimine+ kapslid ei ol…"
click at [809, 588] on textarea "Tere! Suur aitäh, et juhtisite meie tähelepanu. Tõesti Seedimine+ kapslid ei ol…" at bounding box center [689, 551] width 628 height 106
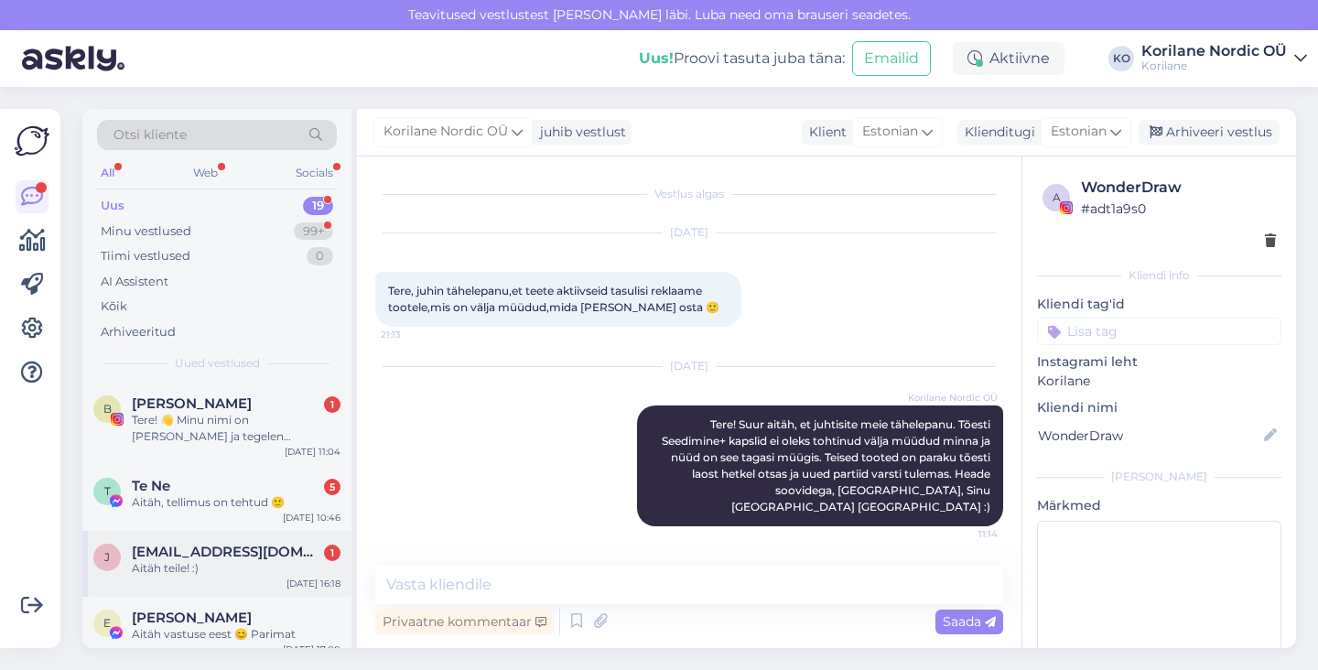
click at [188, 577] on div "j [EMAIL_ADDRESS][DOMAIN_NAME] 1 Aitäh teile! :) [DATE] 16:18" at bounding box center [216, 564] width 269 height 66
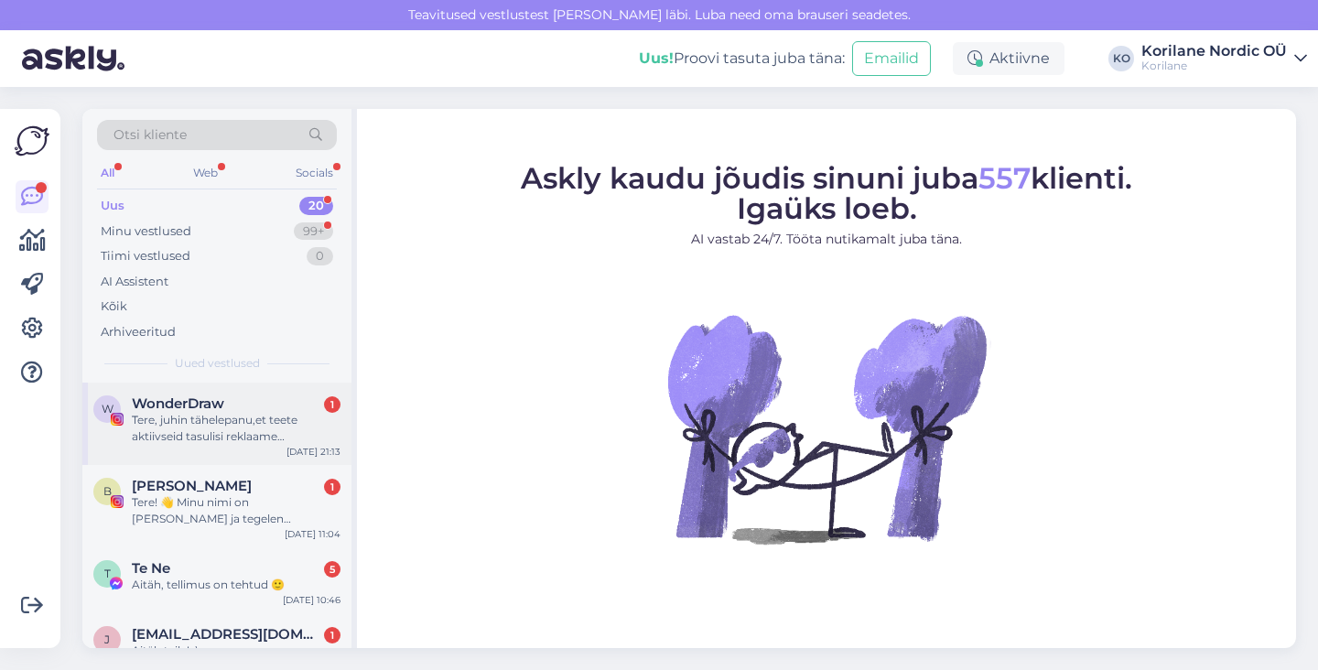
click at [225, 427] on div "Tere, juhin tähelepanu,et teete aktiivseid tasulisi reklaame tootele,mis on väl…" at bounding box center [236, 428] width 209 height 33
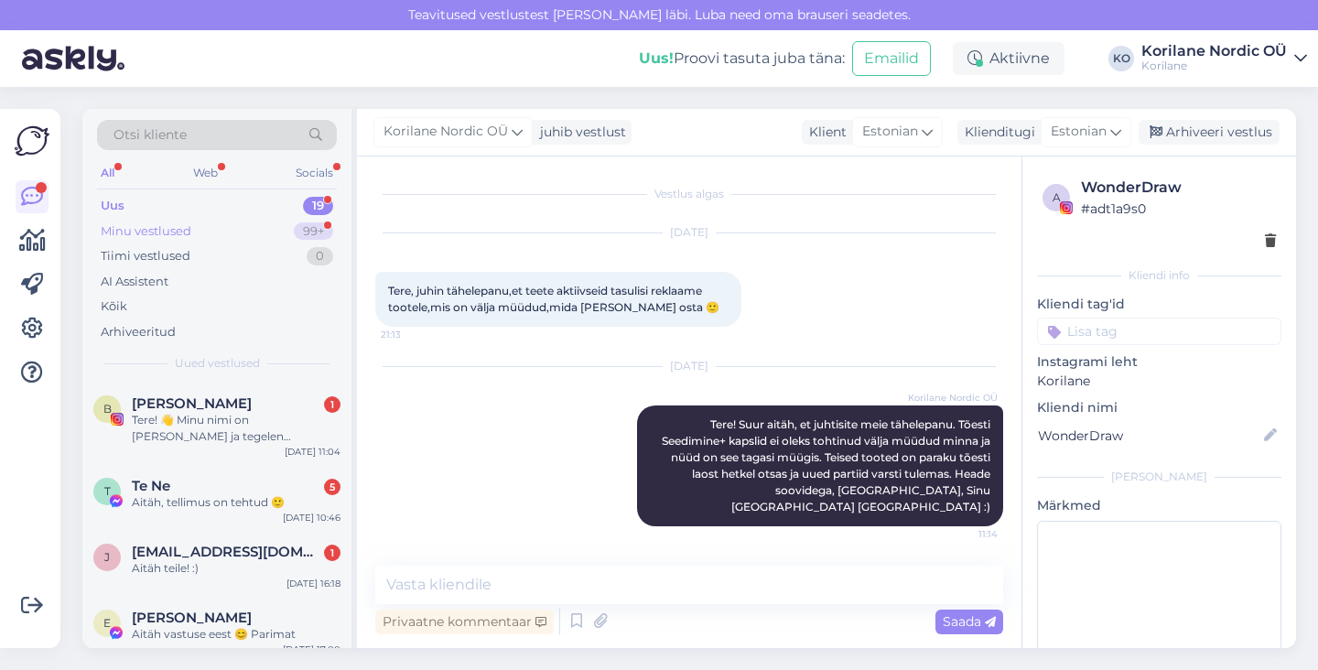
click at [179, 234] on div "Minu vestlused" at bounding box center [146, 231] width 91 height 18
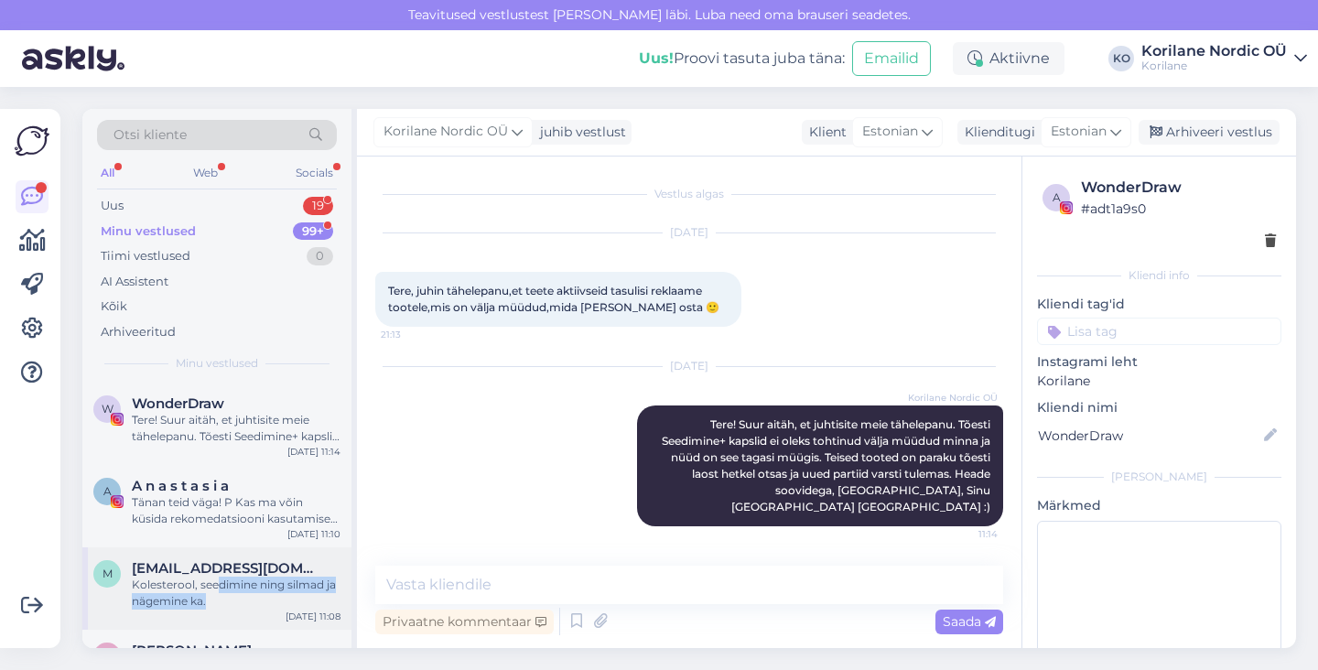
click at [217, 592] on div "Kolesterool, seedimine ning silmad ja nägemine ka." at bounding box center [236, 593] width 209 height 33
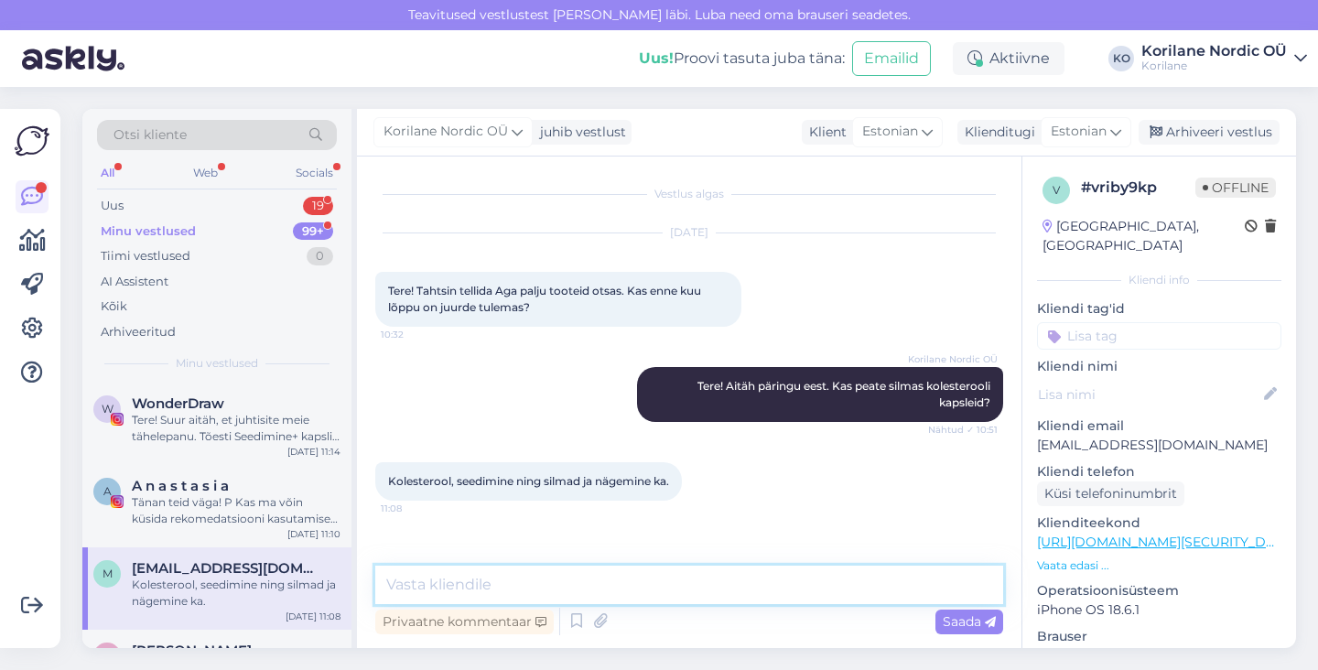
click at [482, 583] on textarea at bounding box center [689, 585] width 628 height 38
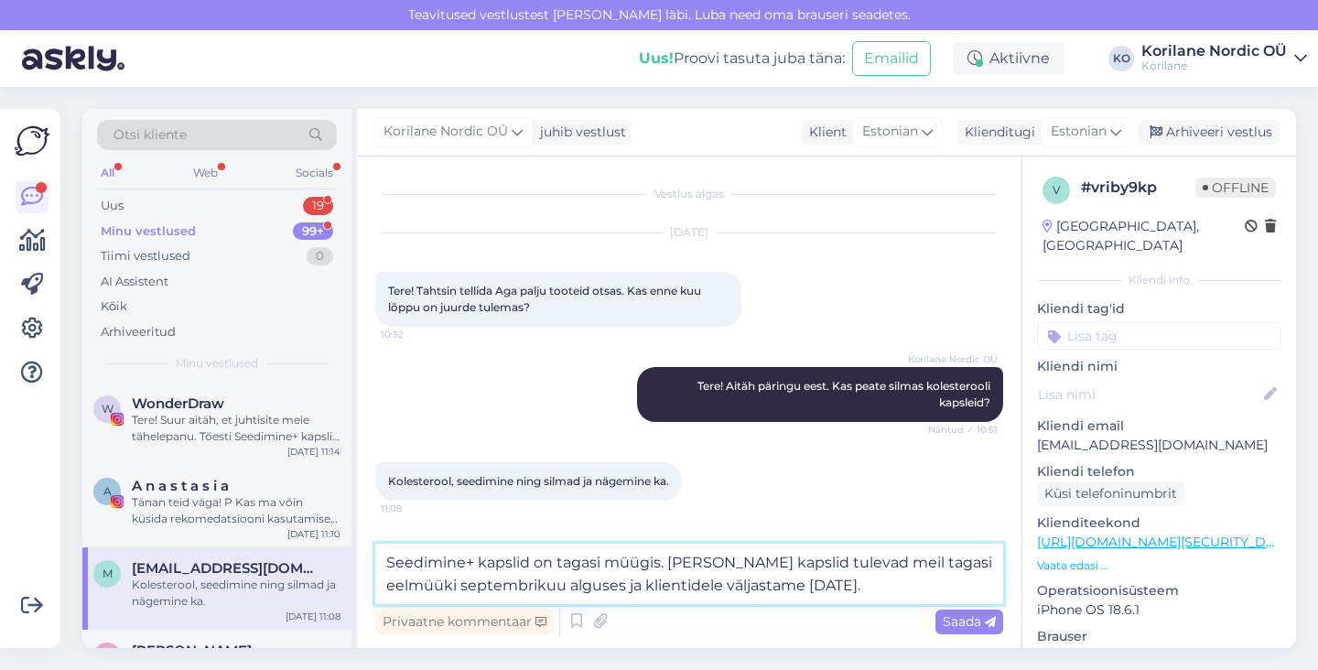
click at [797, 590] on textarea "Seedimine+ kapslid on tagasi müügis. Kolesterooli kapslid tulevad meil tagasi e…" at bounding box center [689, 574] width 628 height 60
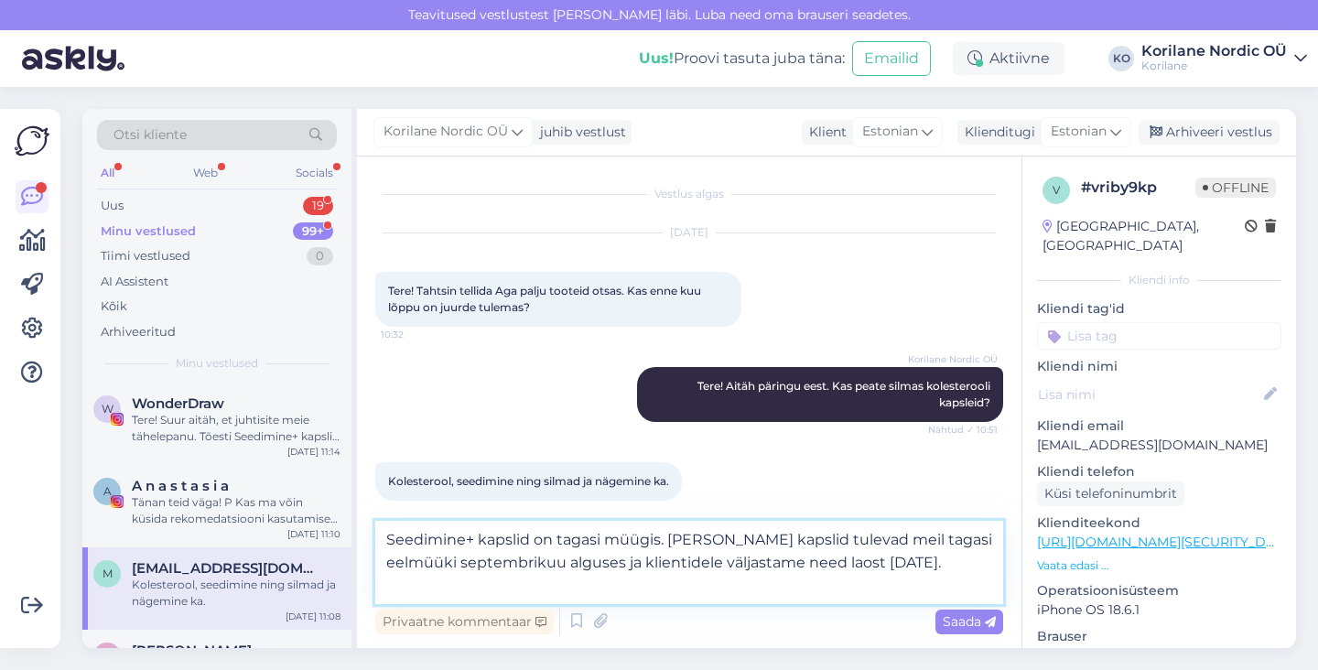
click at [904, 579] on textarea "Seedimine+ kapslid on tagasi müügis. Kolesterooli kapslid tulevad meil tagasi e…" at bounding box center [689, 562] width 628 height 83
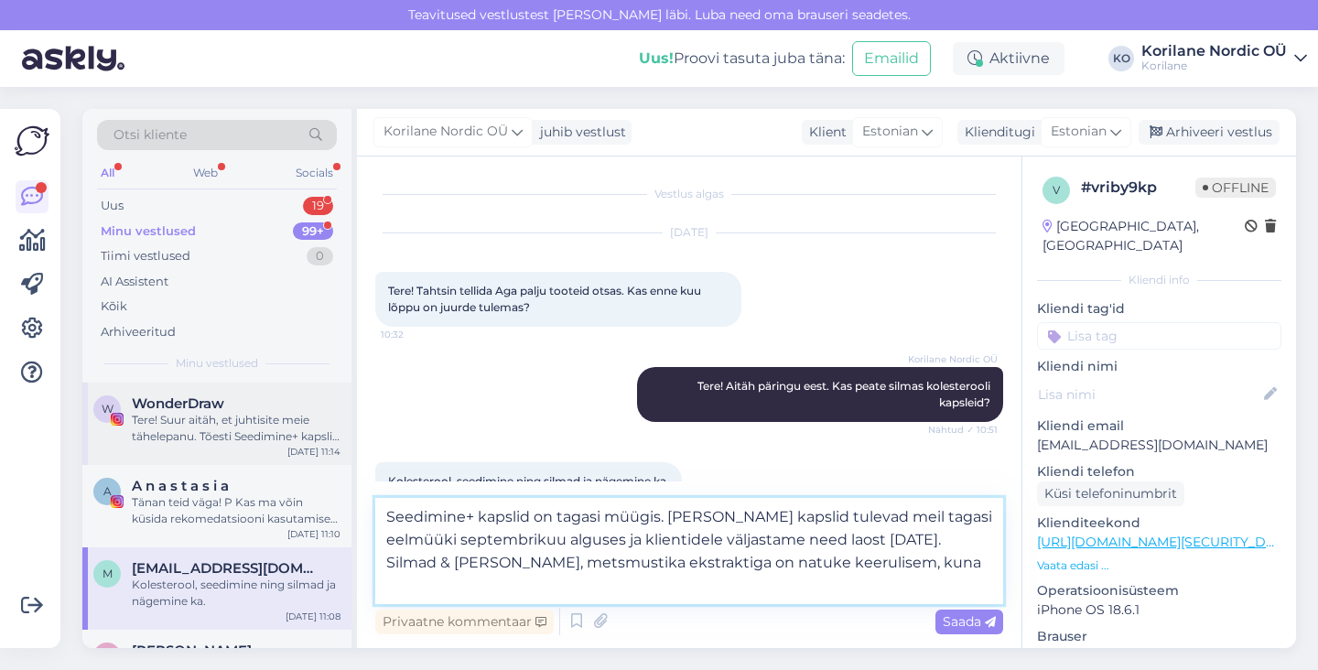
drag, startPoint x: 677, startPoint y: 581, endPoint x: 351, endPoint y: 456, distance: 348.9
click at [351, 456] on div "Otsi kliente All Web Socials Uus 19 Minu vestlused 99+ Tiimi vestlused 0 AI Ass…" at bounding box center [689, 378] width 1214 height 539
type textarea "Seedimine+ kapslid on tagasi müügis. Kolesterooli kapslid tulevad meil tagasi e…"
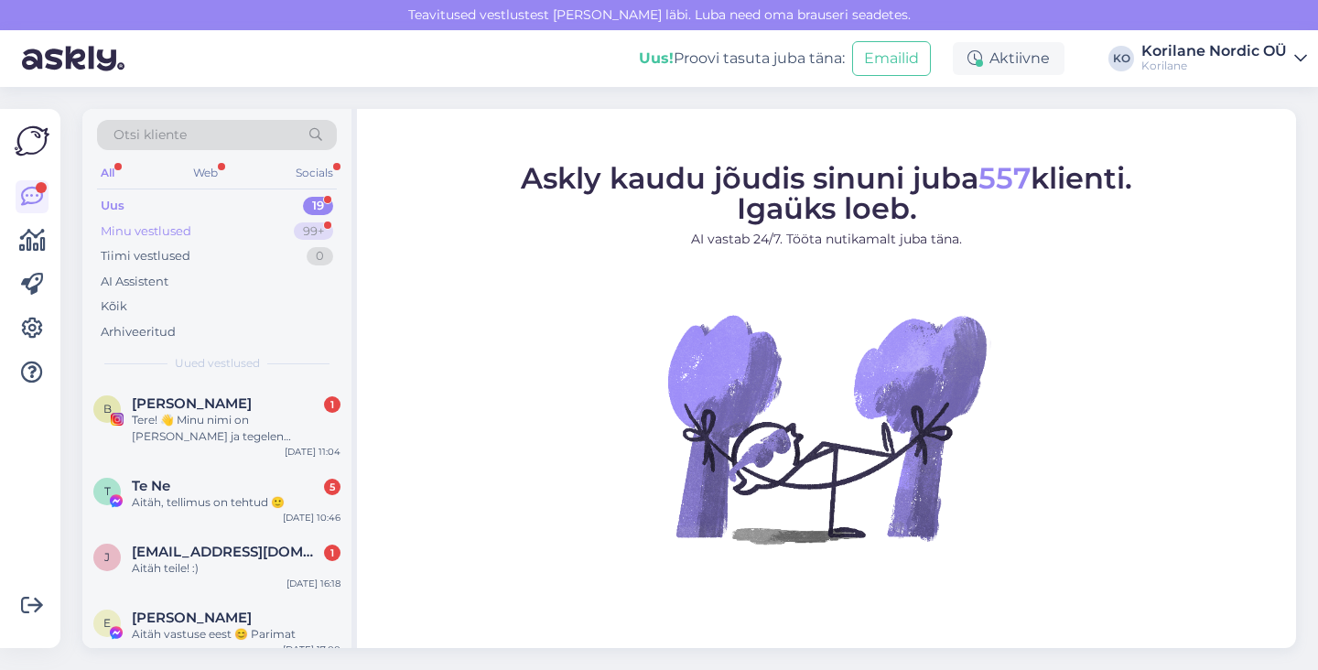
click at [198, 231] on div "Minu vestlused 99+" at bounding box center [217, 232] width 240 height 26
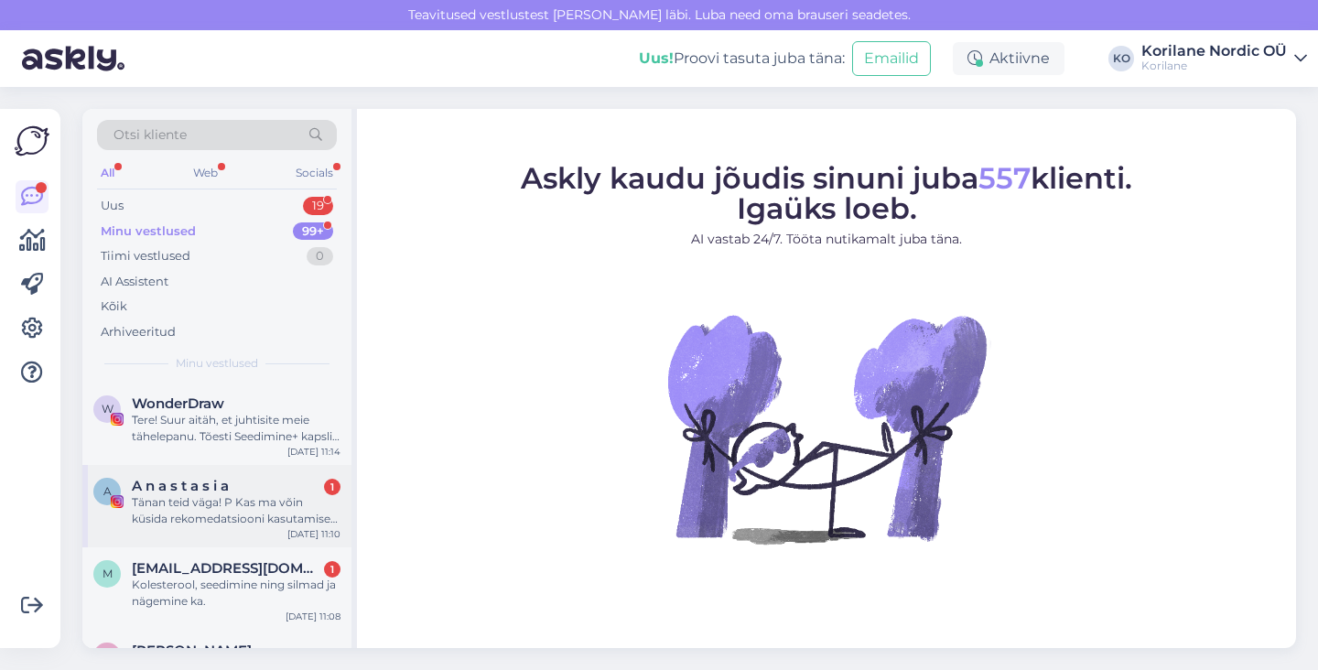
click at [190, 493] on span "A n a s t a s i a" at bounding box center [180, 486] width 97 height 16
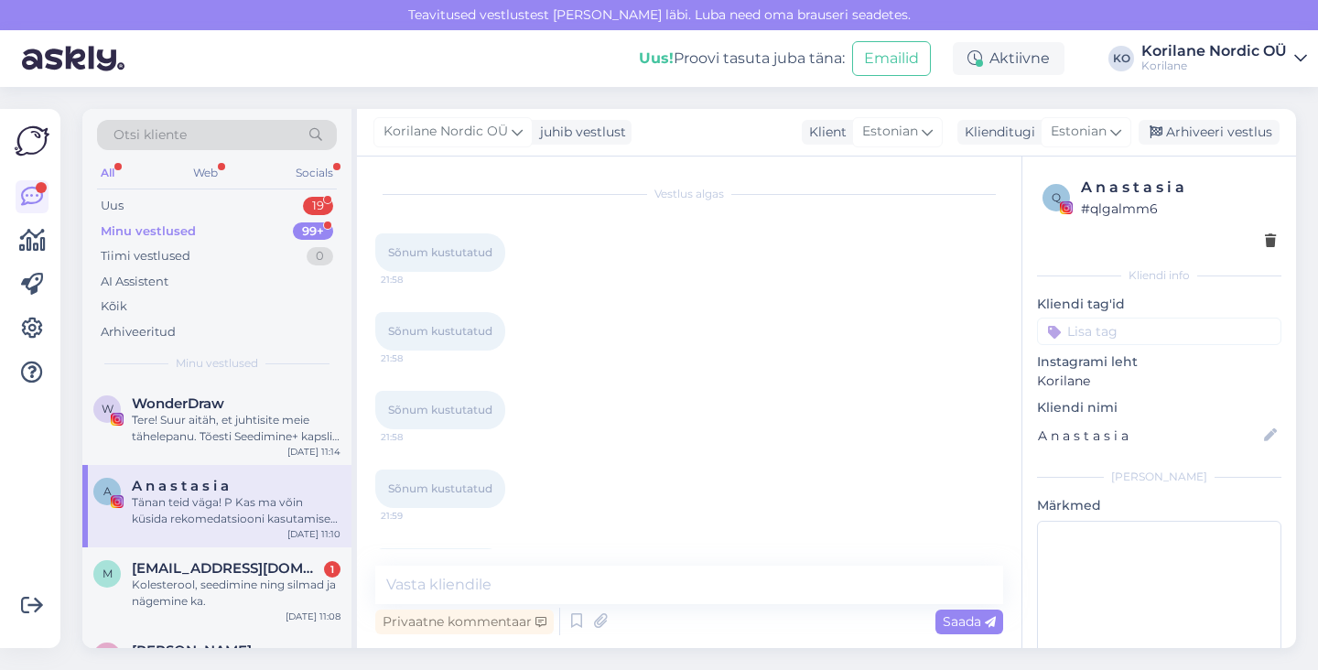
scroll to position [902, 0]
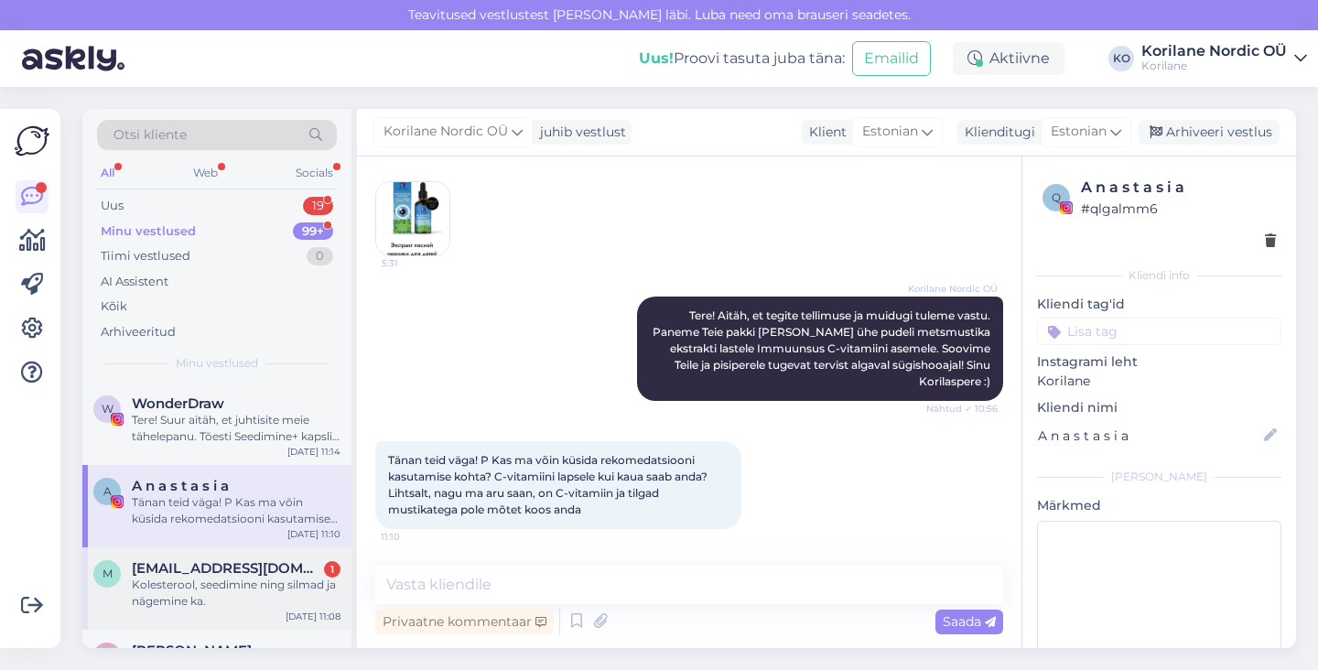
click at [218, 569] on span "[EMAIL_ADDRESS][DOMAIN_NAME]" at bounding box center [227, 568] width 190 height 16
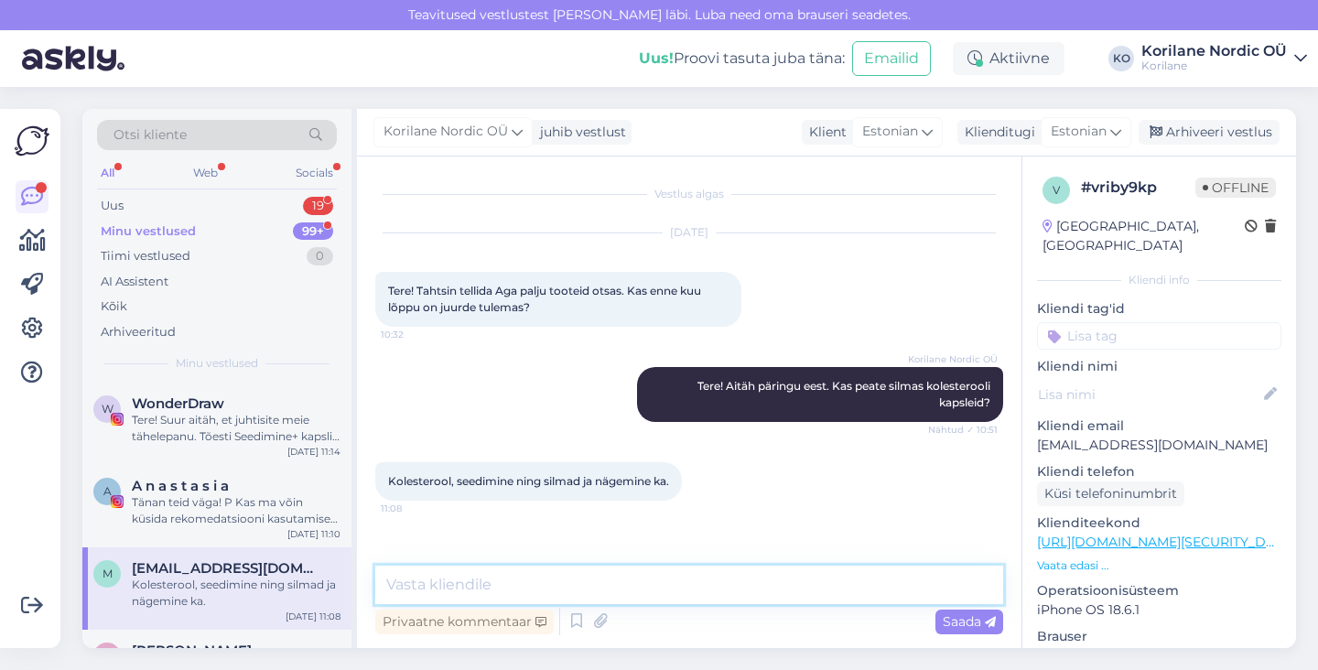
click at [497, 593] on textarea at bounding box center [689, 585] width 628 height 38
